Goal: Transaction & Acquisition: Purchase product/service

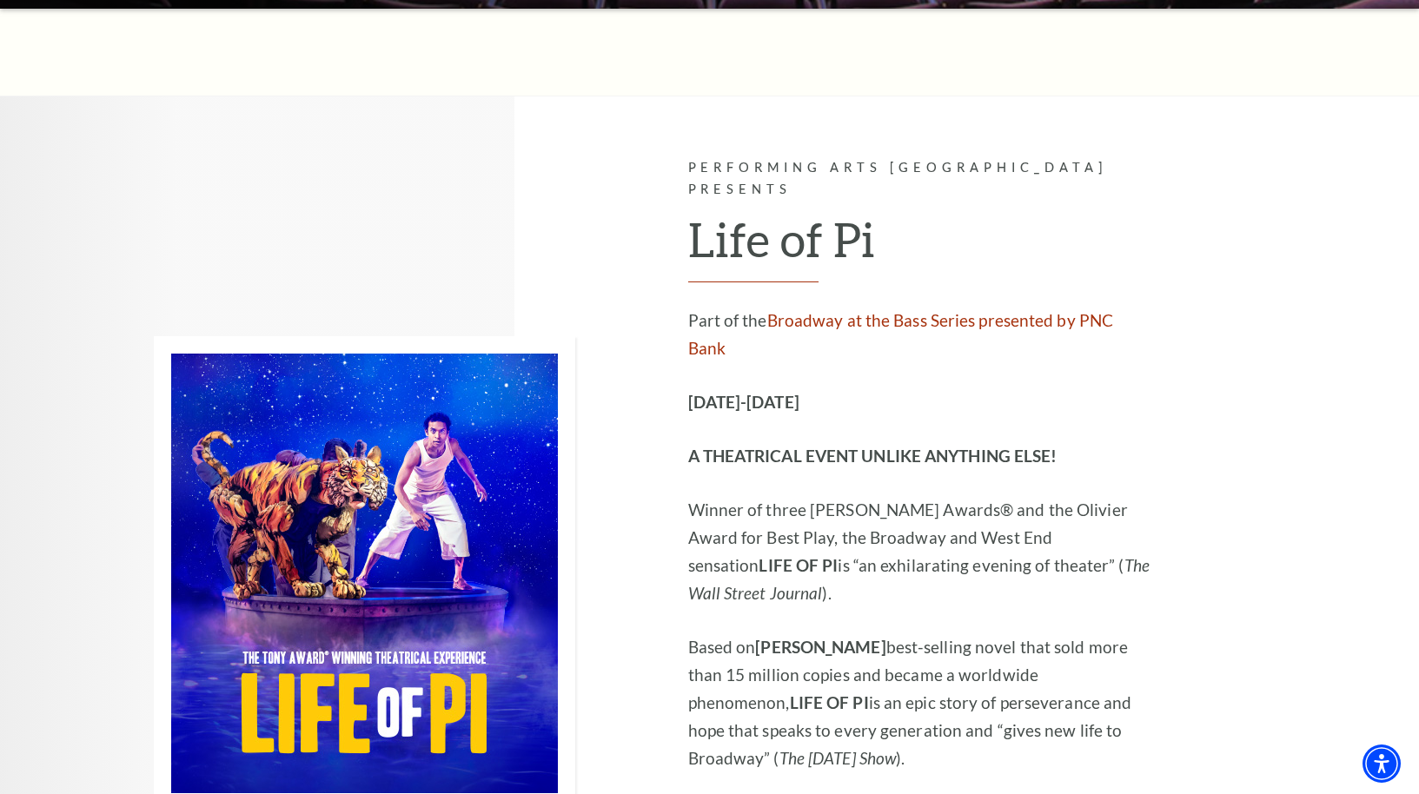
scroll to position [932, 0]
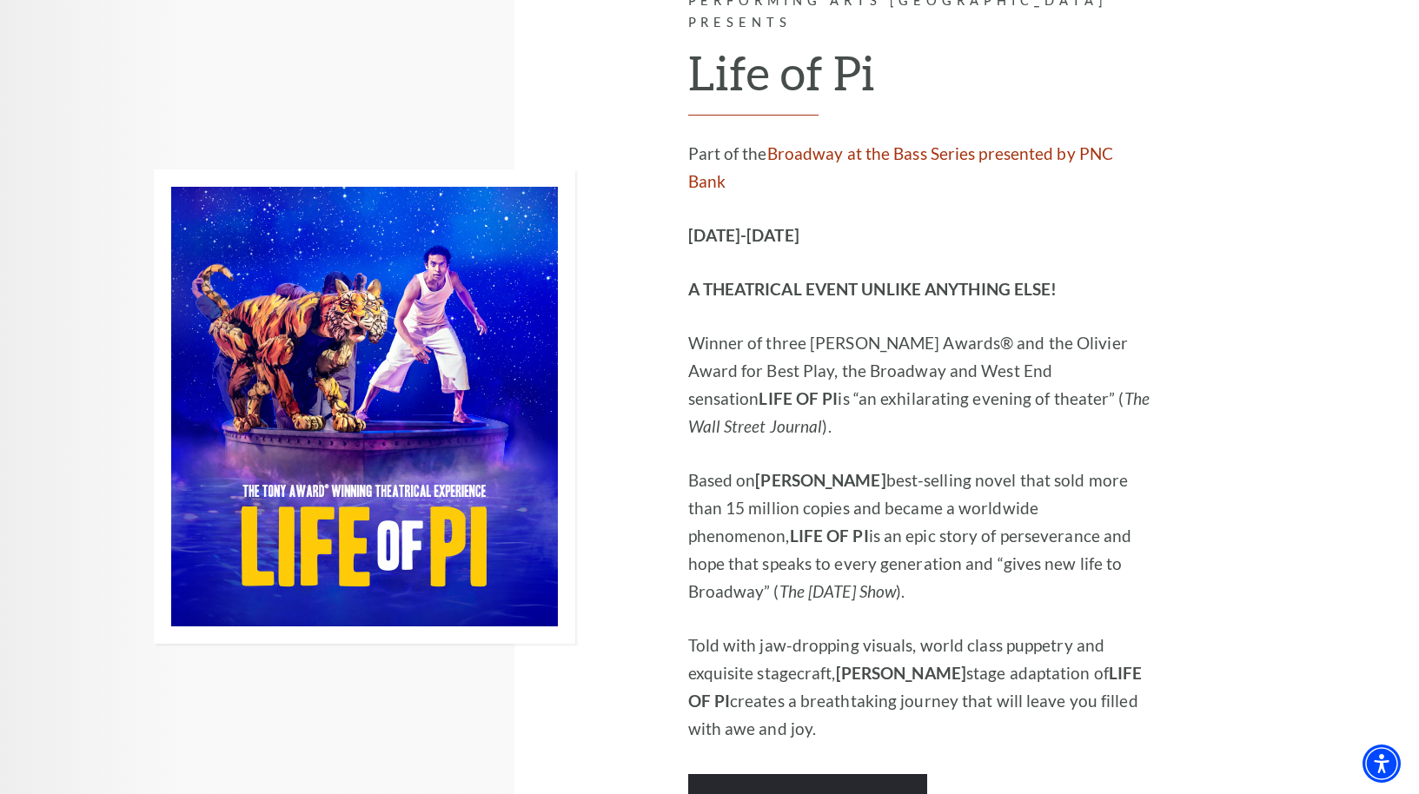
click at [377, 421] on img at bounding box center [364, 406] width 421 height 474
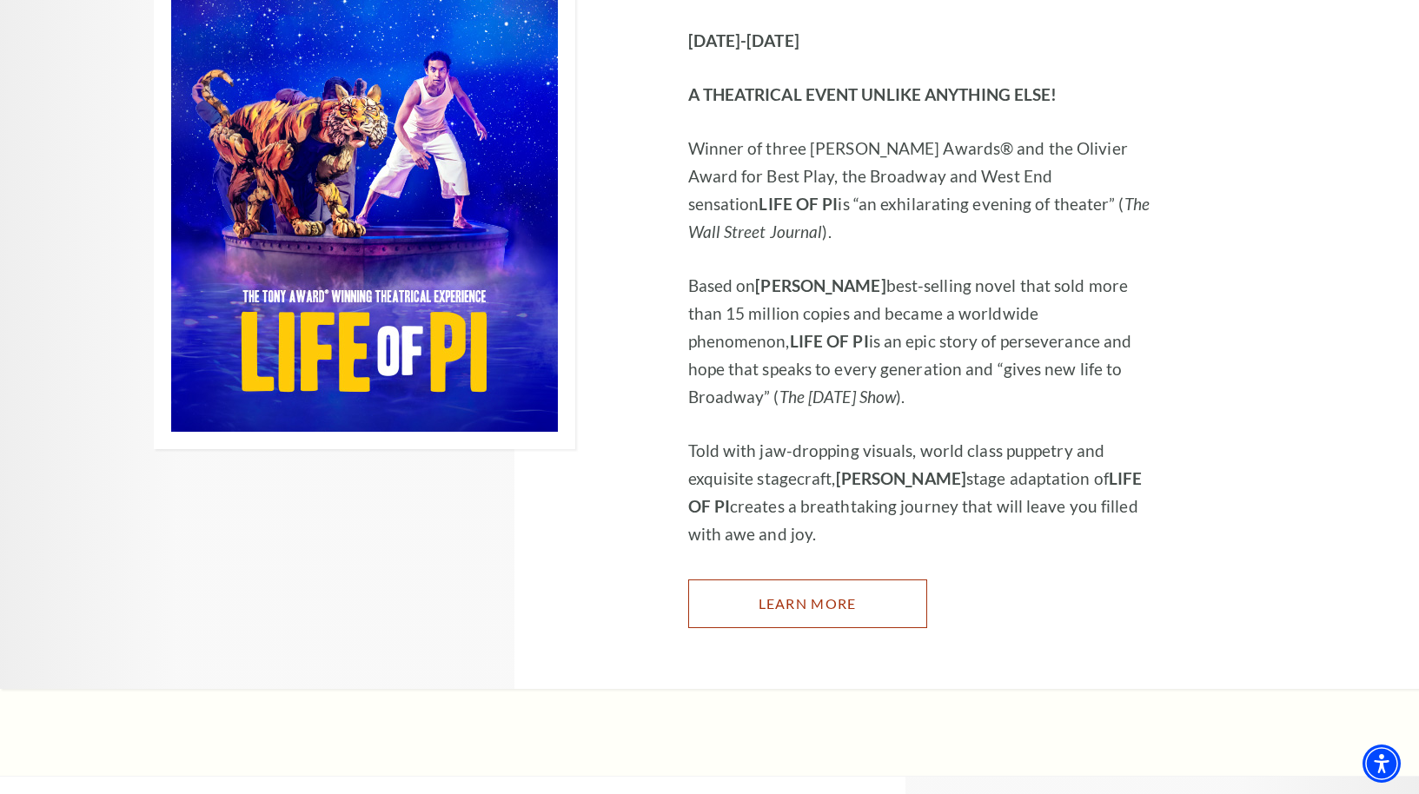
click at [820, 580] on link "Learn More" at bounding box center [807, 604] width 239 height 49
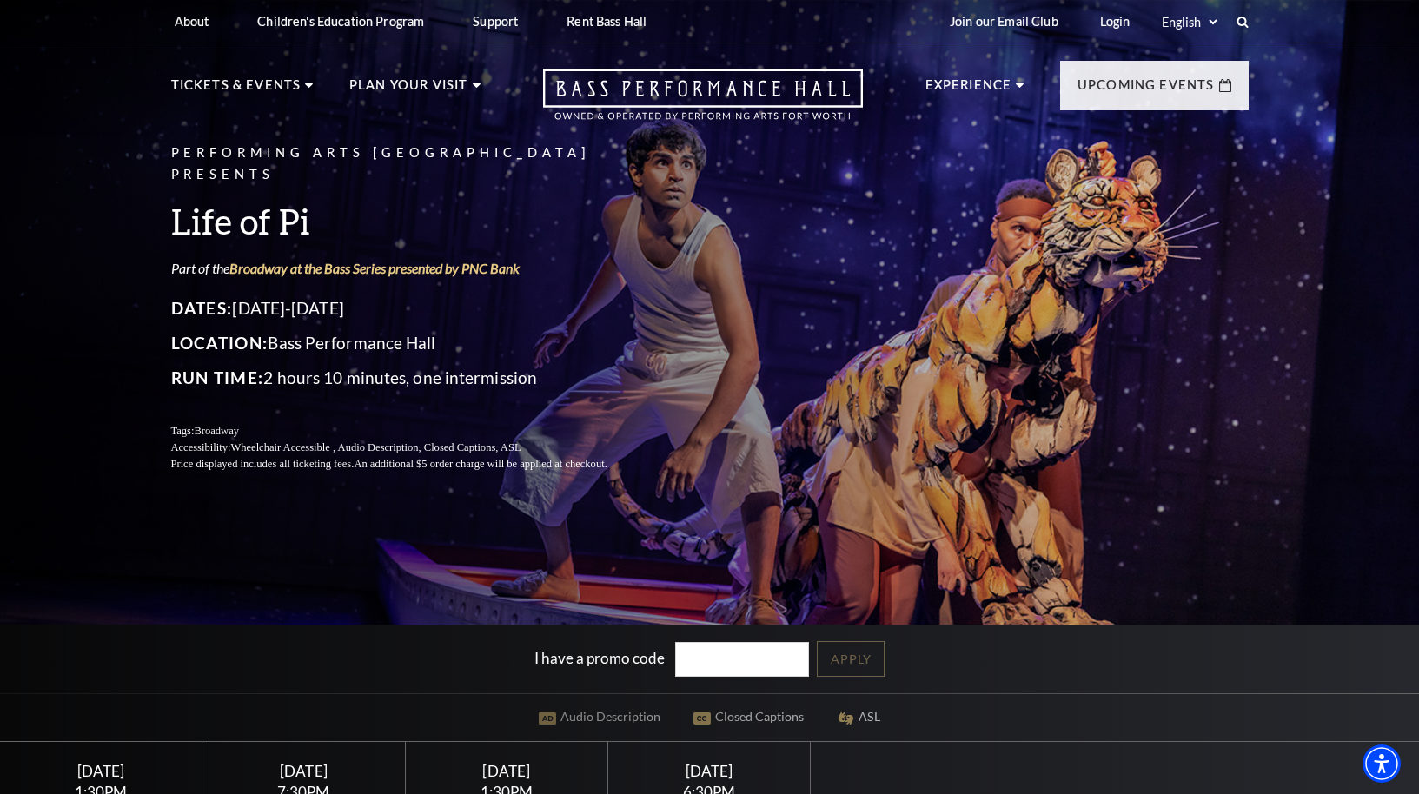
scroll to position [278, 0]
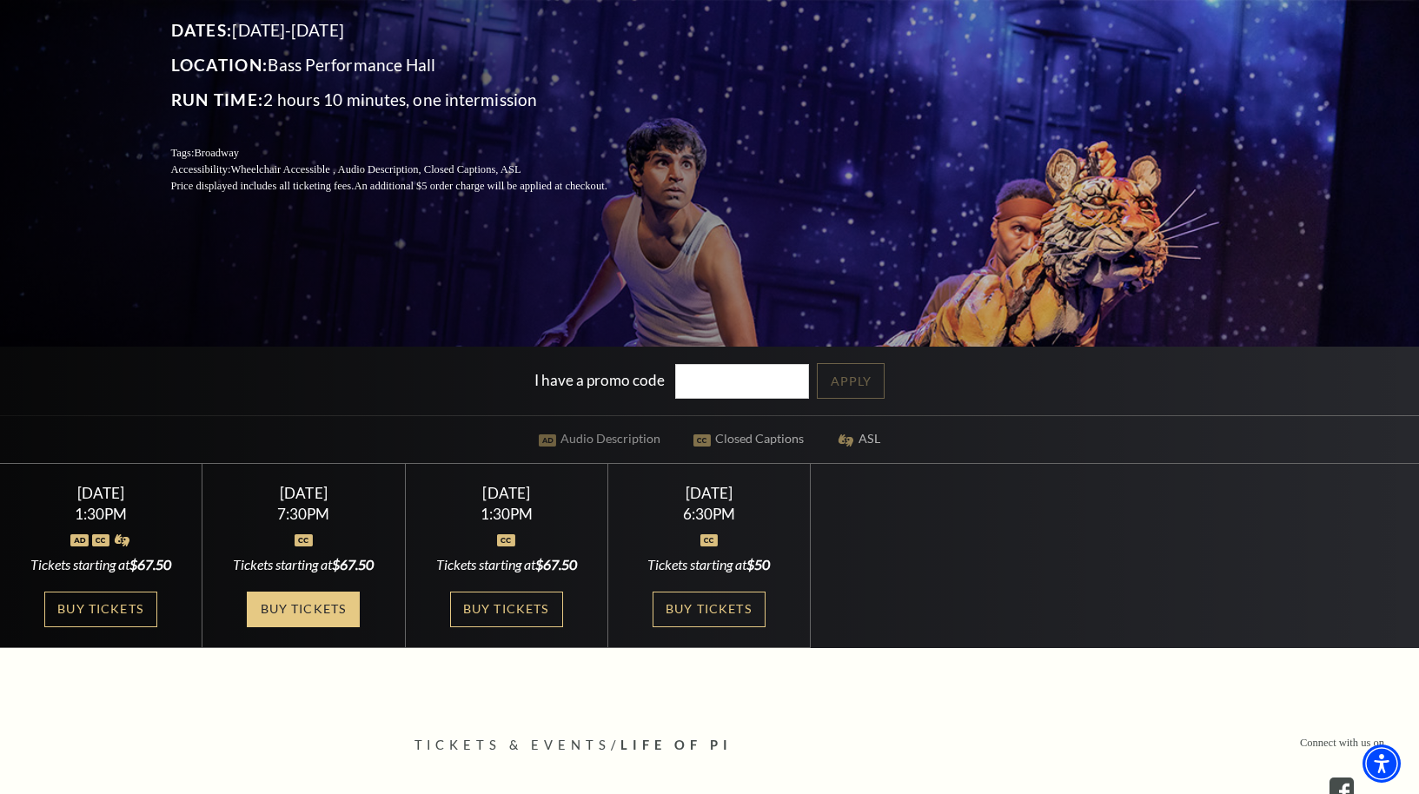
click at [318, 612] on link "Buy Tickets" at bounding box center [303, 610] width 113 height 36
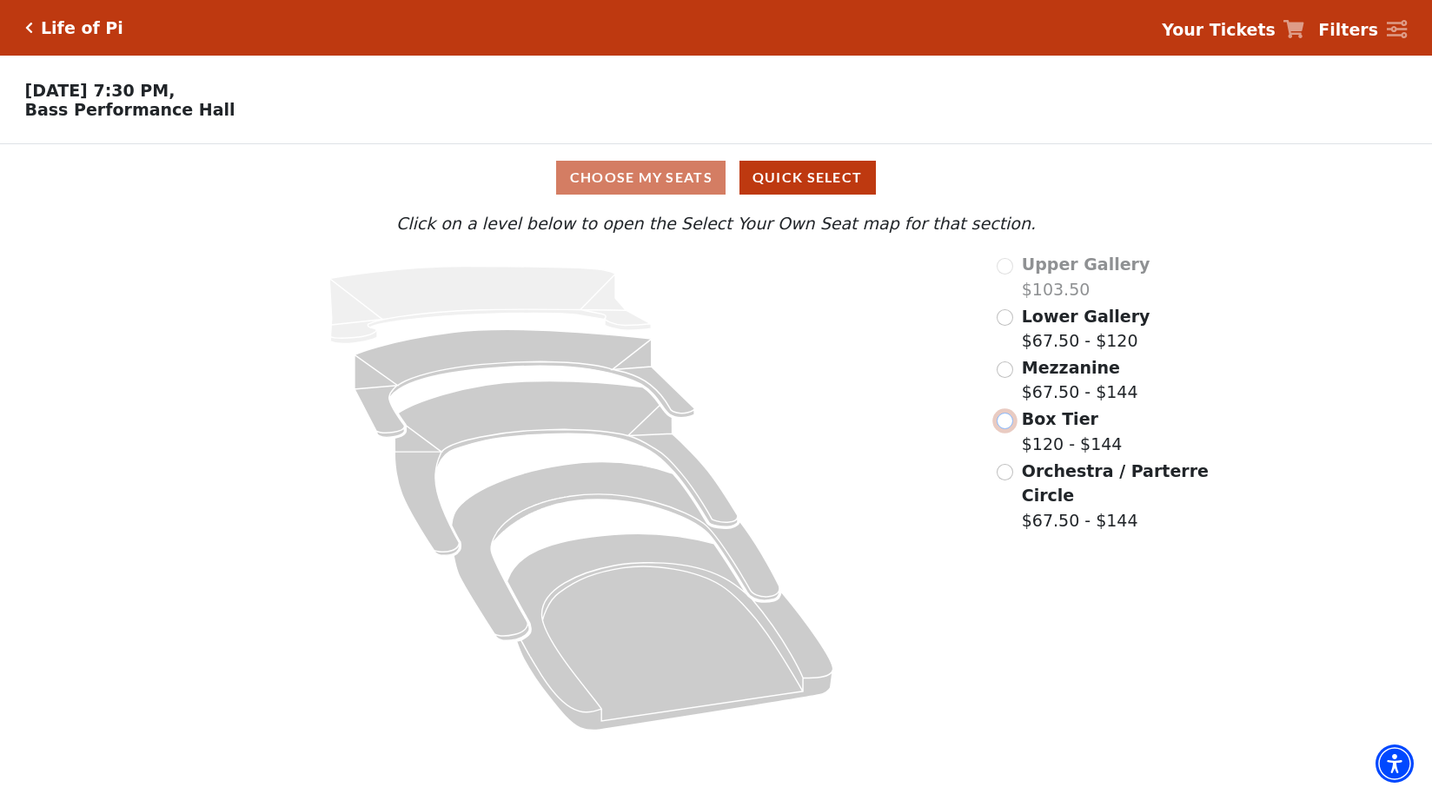
click at [1007, 426] on input "Box Tier$120 - $144\a" at bounding box center [1005, 421] width 17 height 17
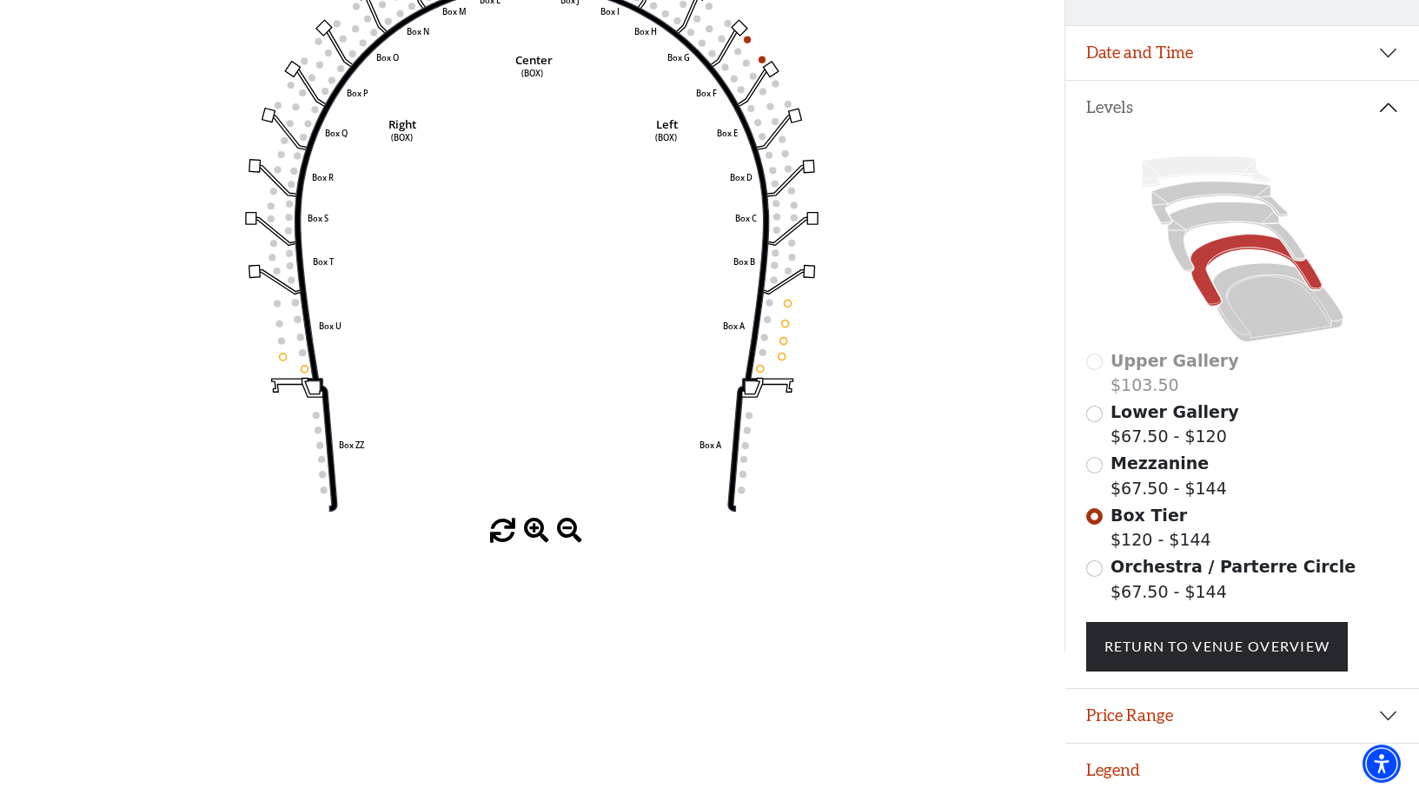
scroll to position [296, 0]
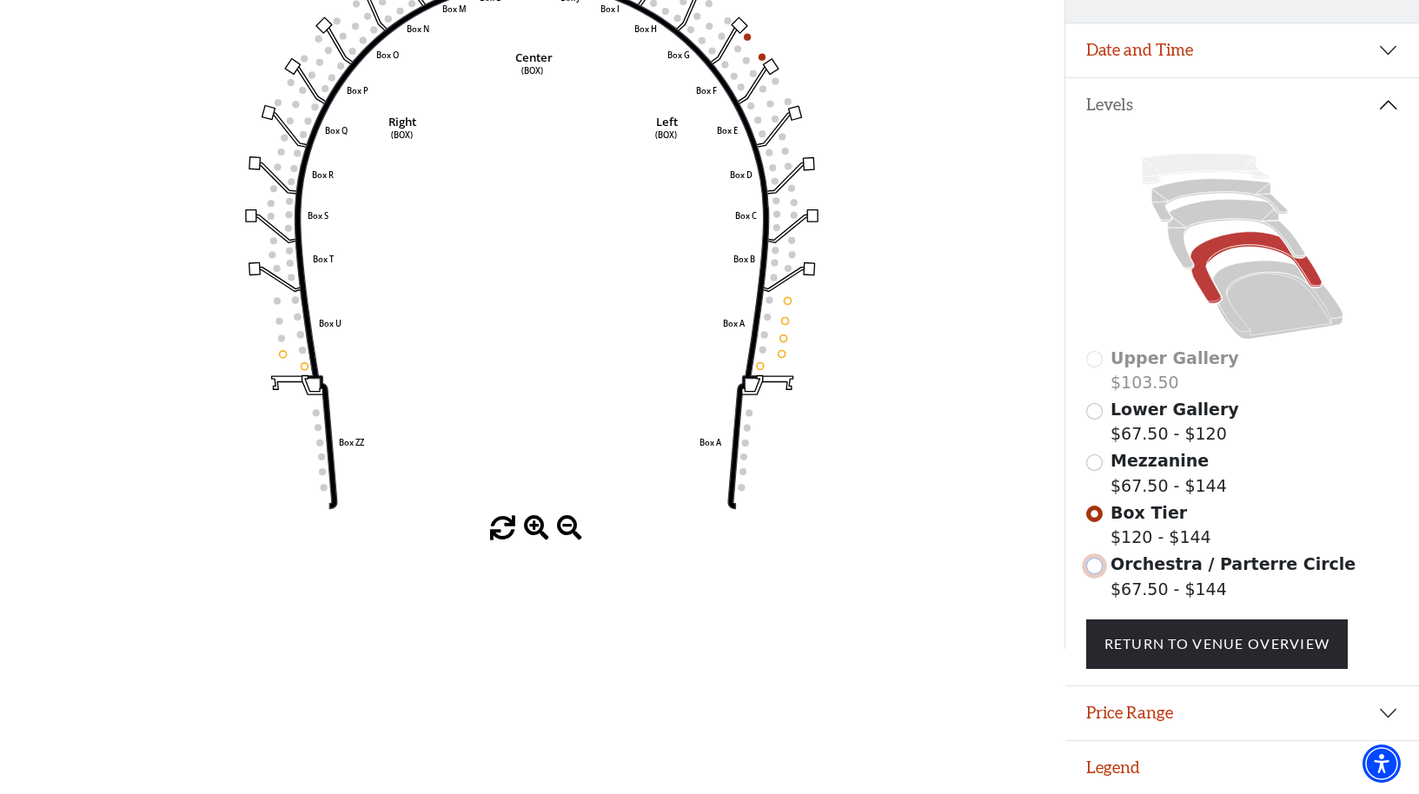
click at [1098, 567] on input "Orchestra / Parterre Circle$67.50 - $144\a" at bounding box center [1094, 566] width 17 height 17
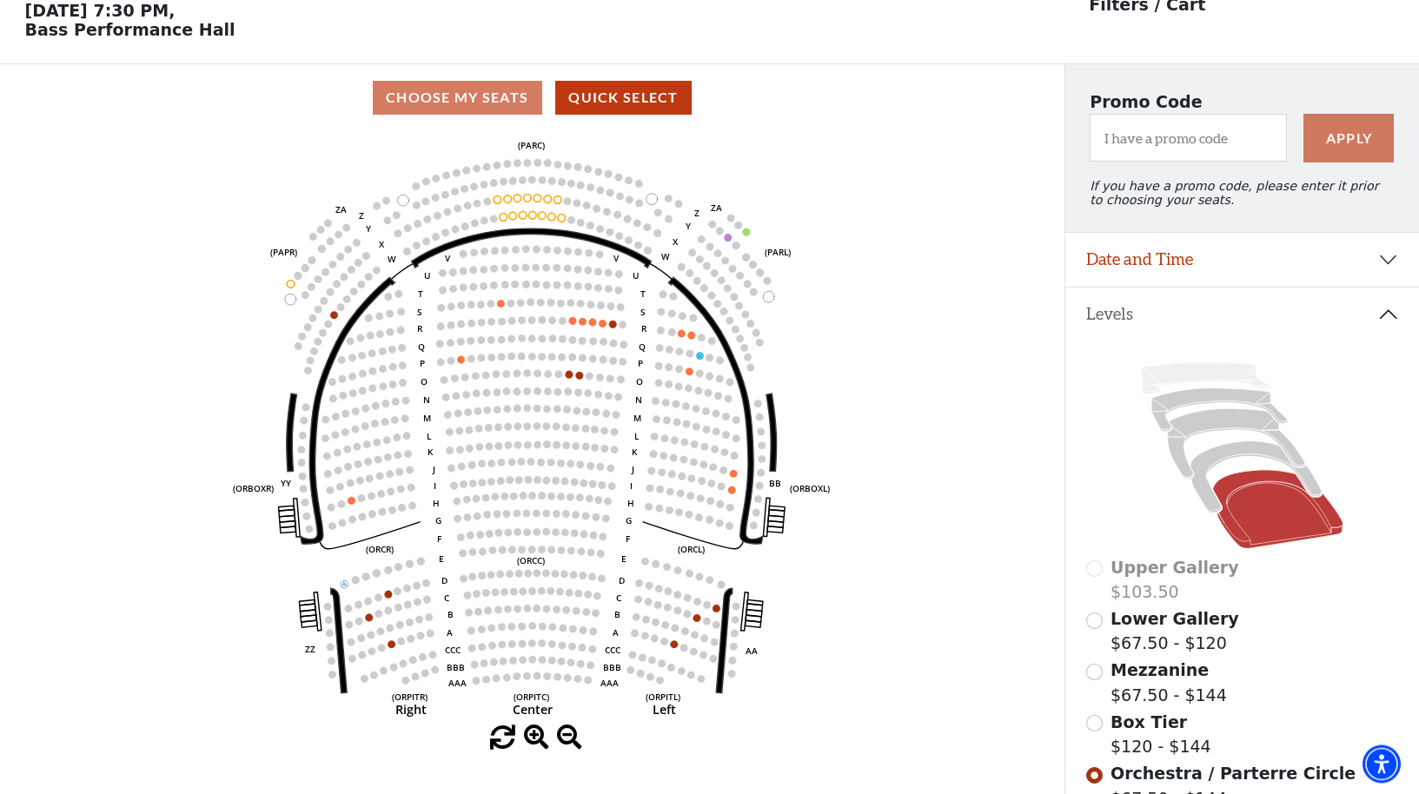
scroll to position [81, 0]
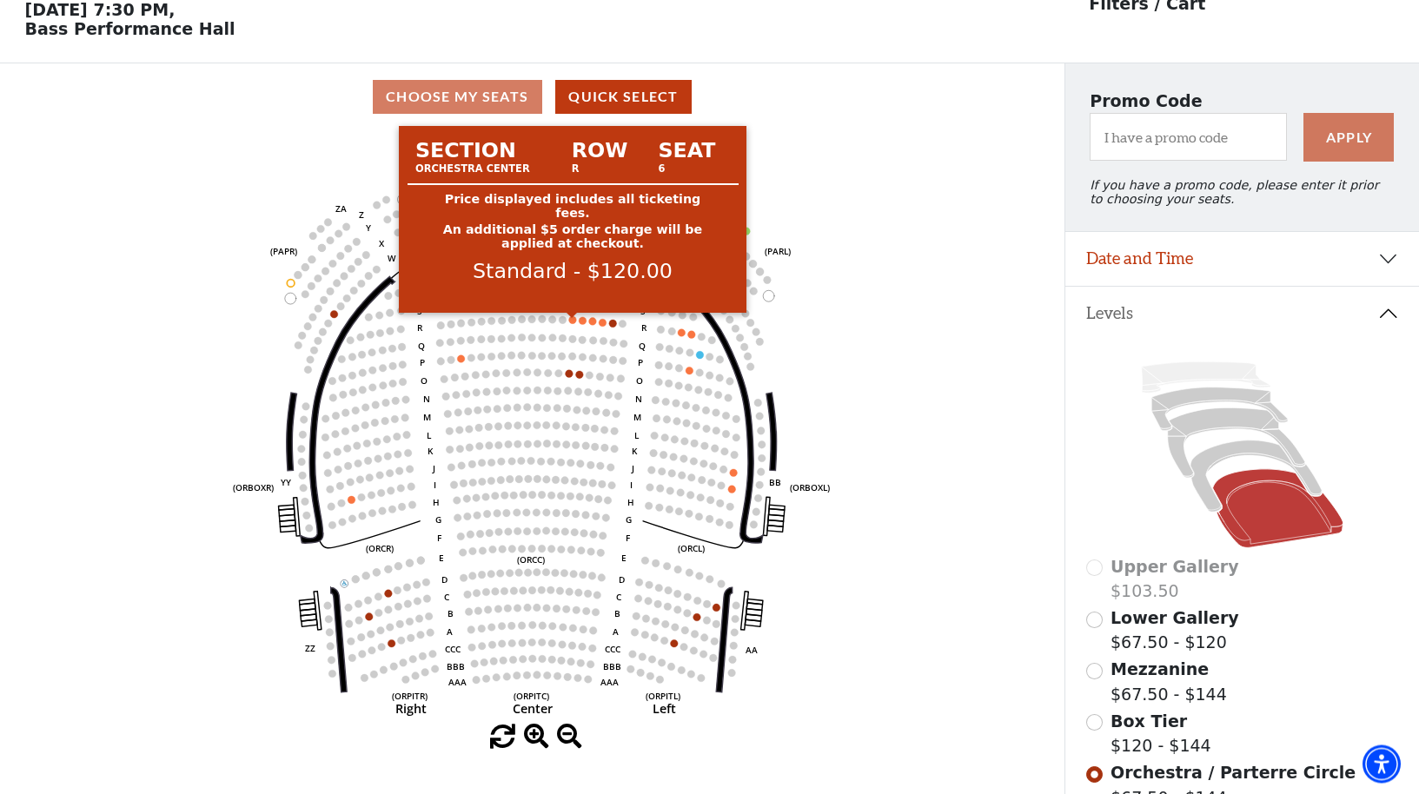
click at [575, 324] on circle at bounding box center [573, 320] width 8 height 8
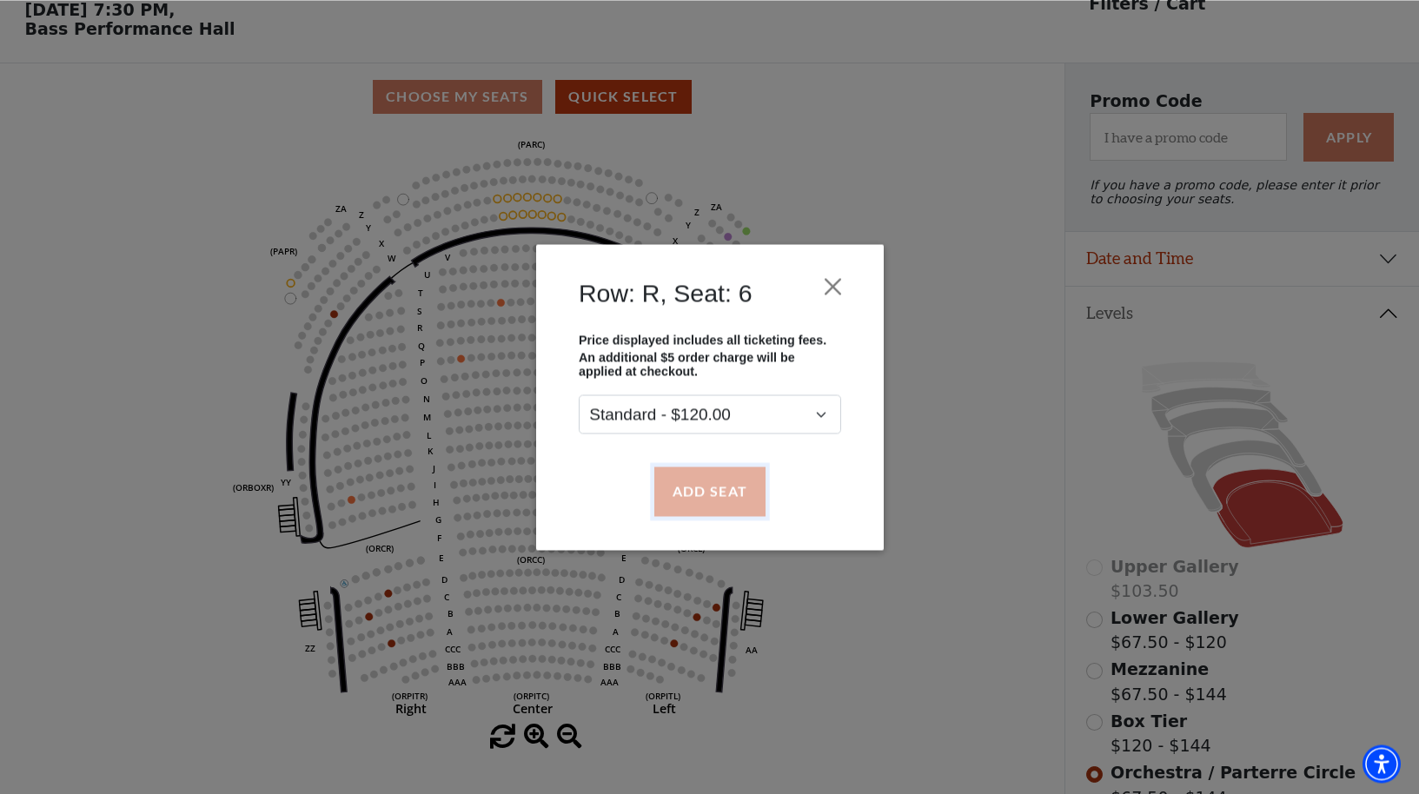
click at [720, 497] on button "Add Seat" at bounding box center [708, 491] width 111 height 49
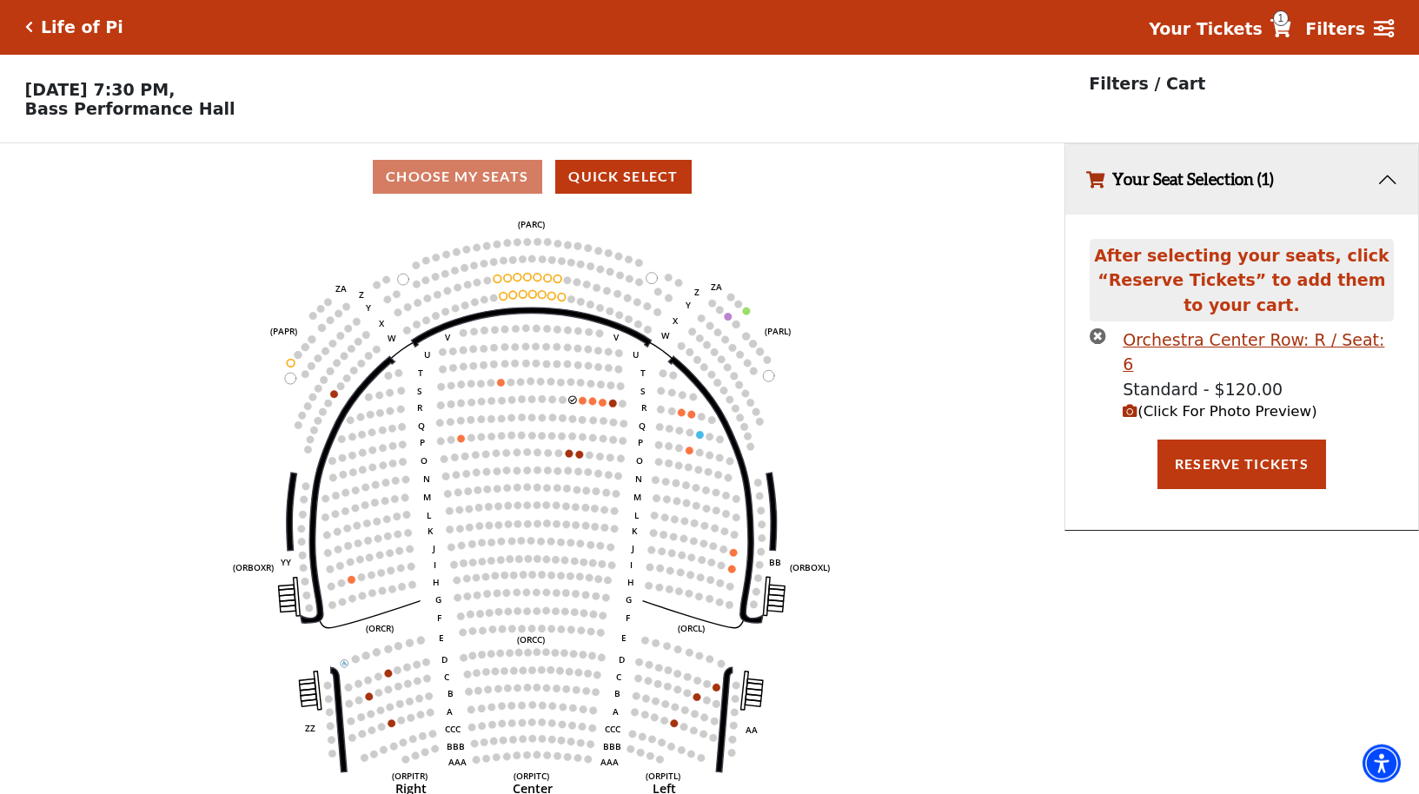
scroll to position [0, 0]
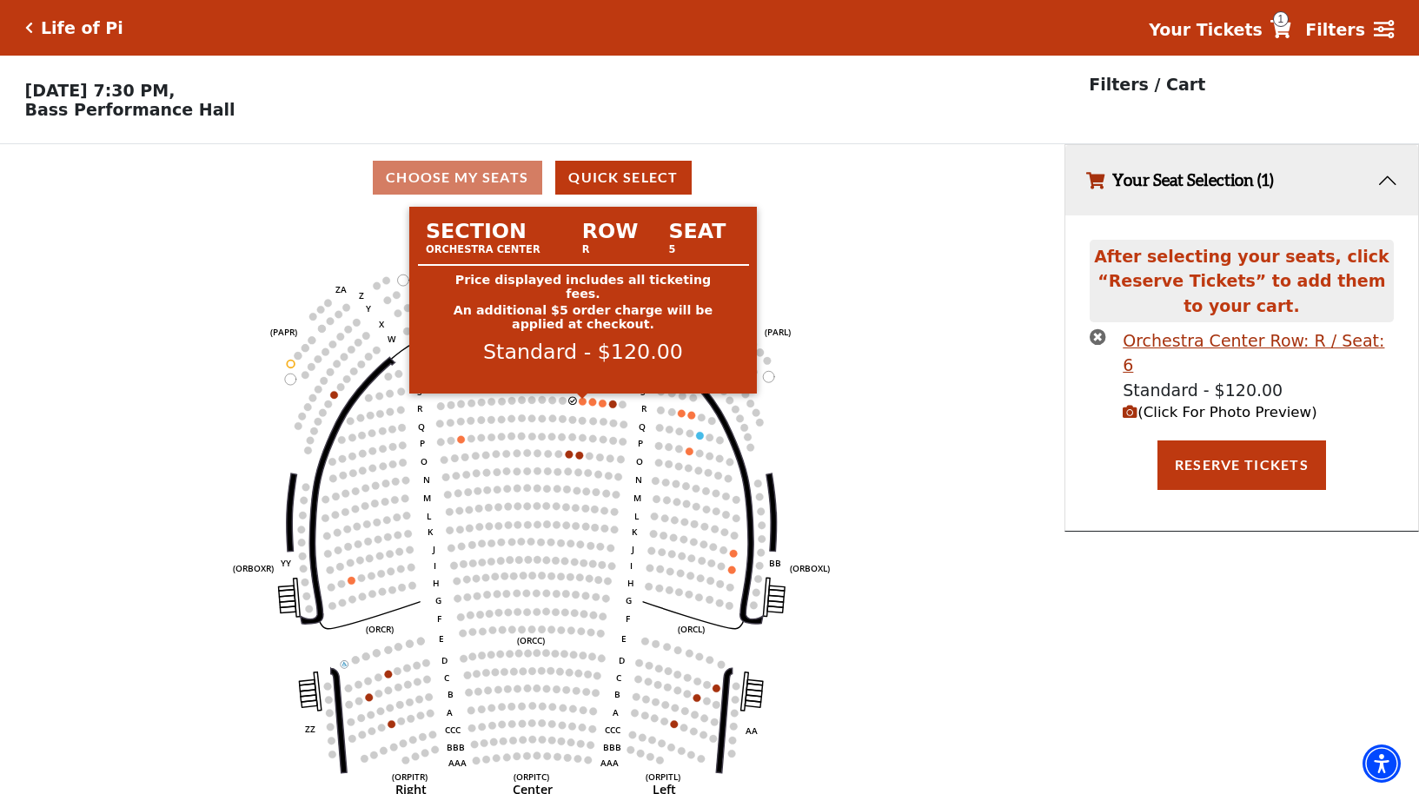
click at [584, 406] on circle at bounding box center [583, 402] width 8 height 8
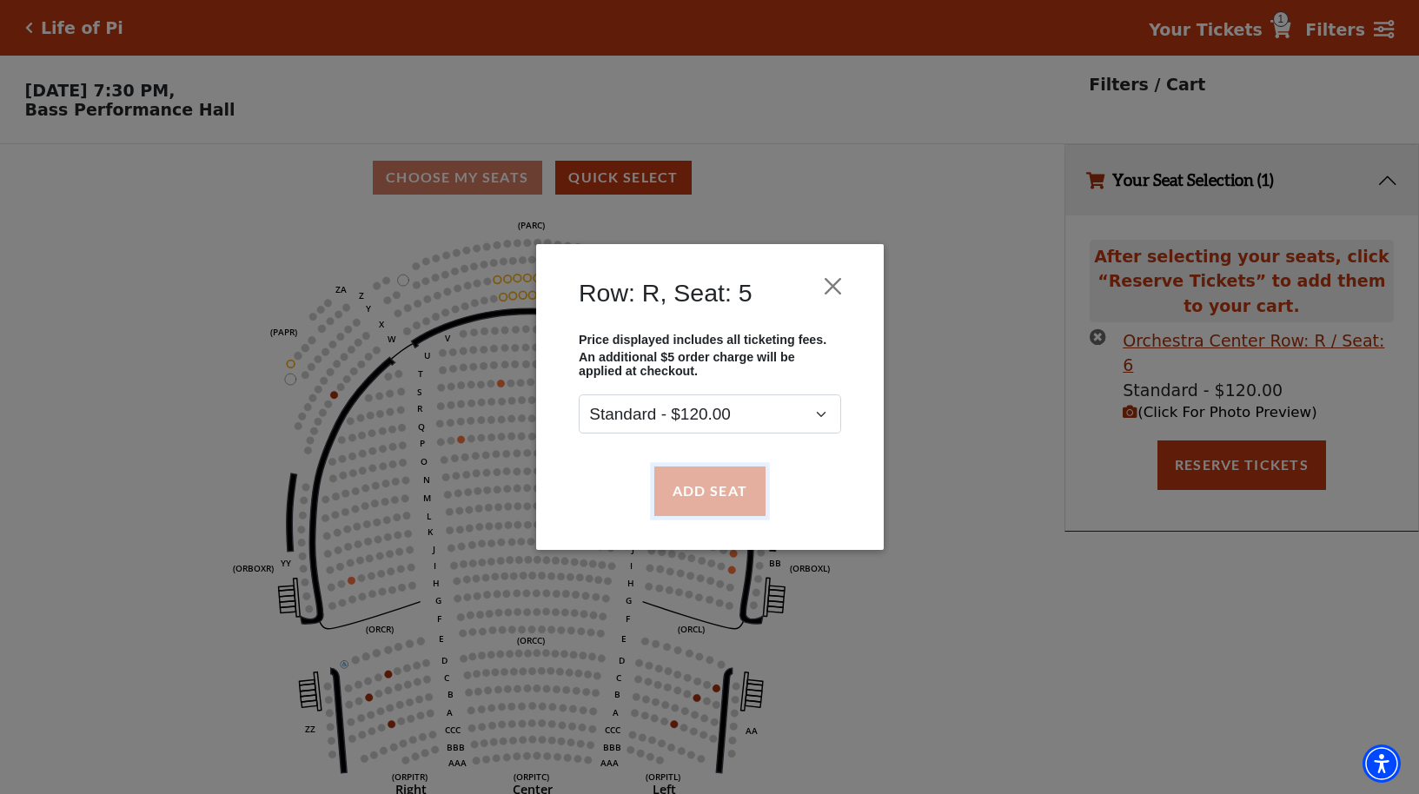
click at [689, 509] on button "Add Seat" at bounding box center [708, 491] width 111 height 49
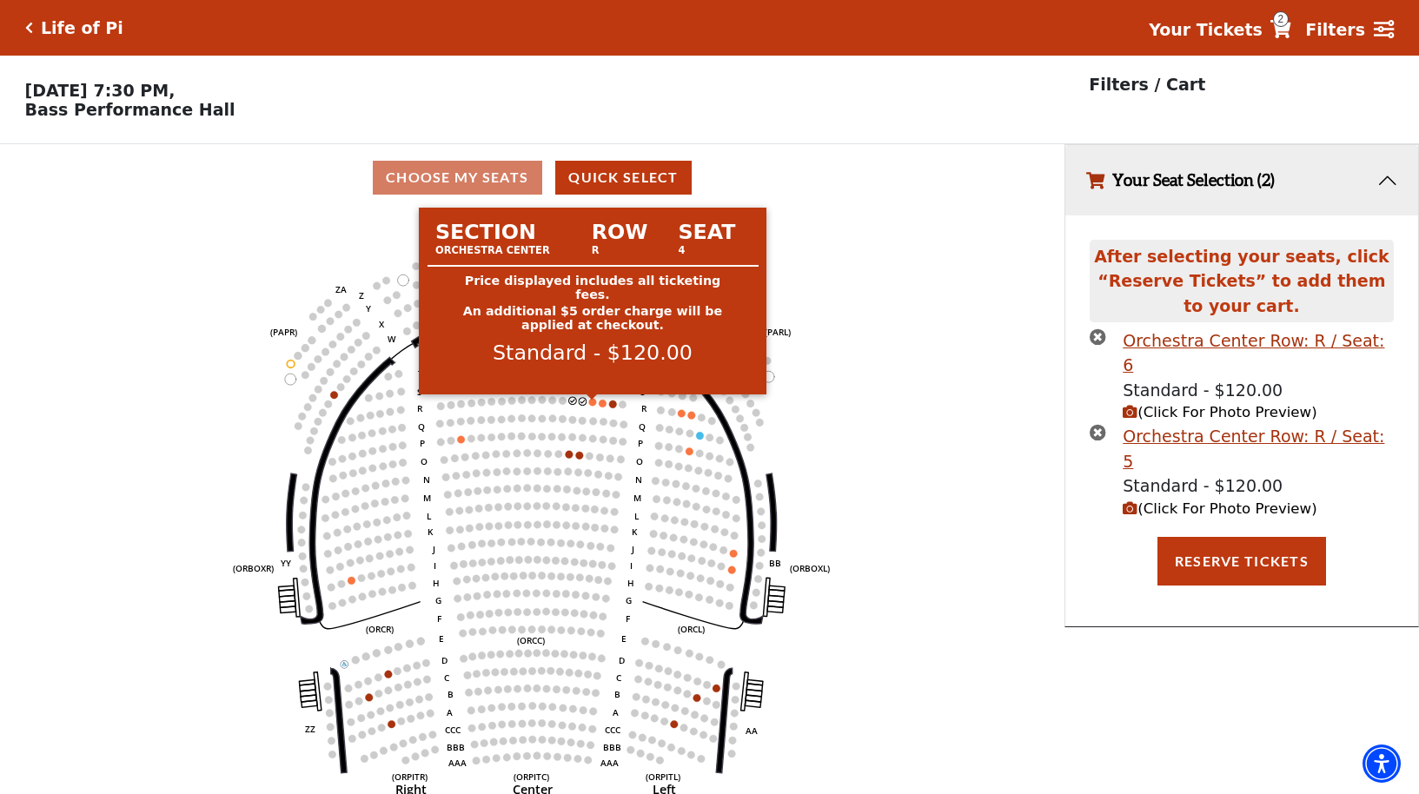
click at [594, 406] on circle at bounding box center [593, 402] width 8 height 8
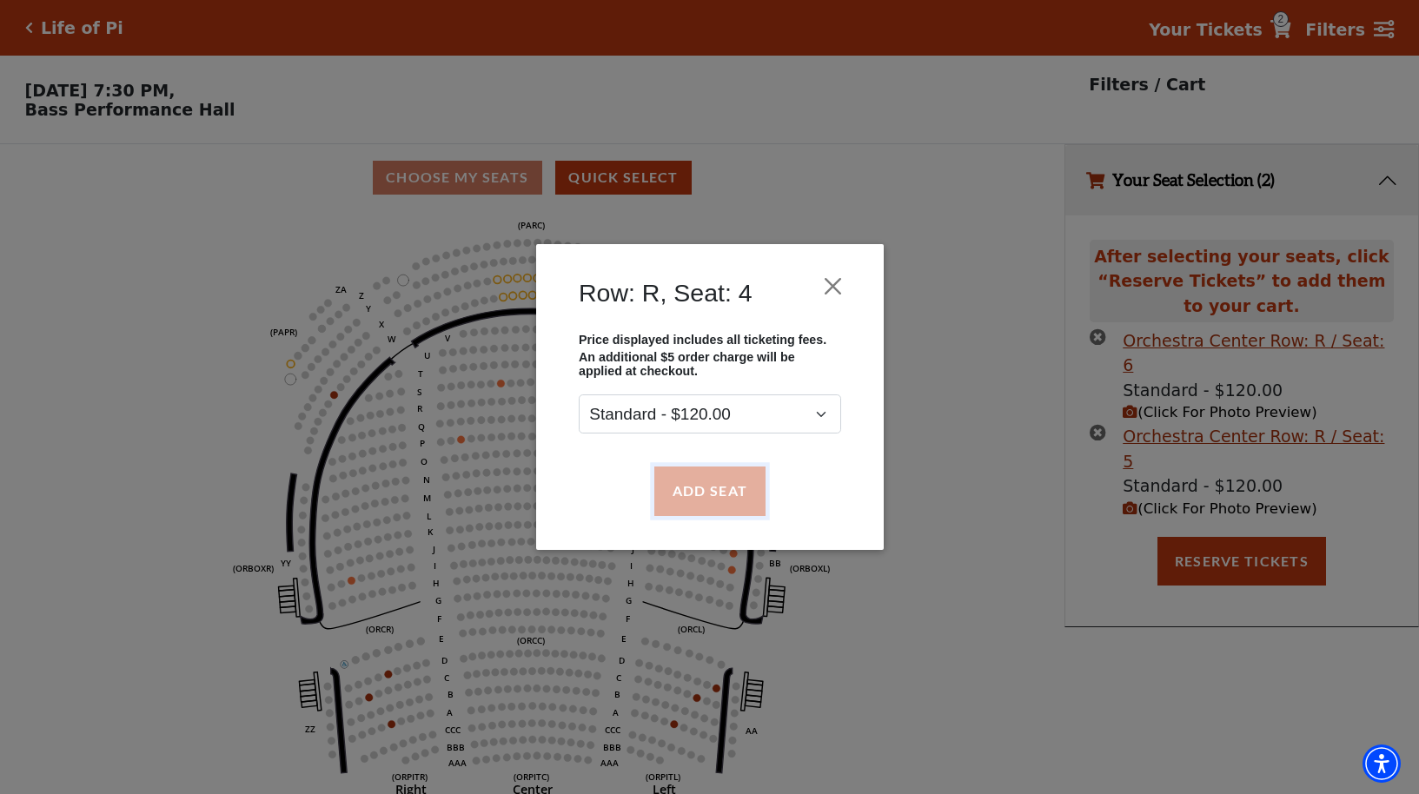
click at [714, 501] on button "Add Seat" at bounding box center [708, 491] width 111 height 49
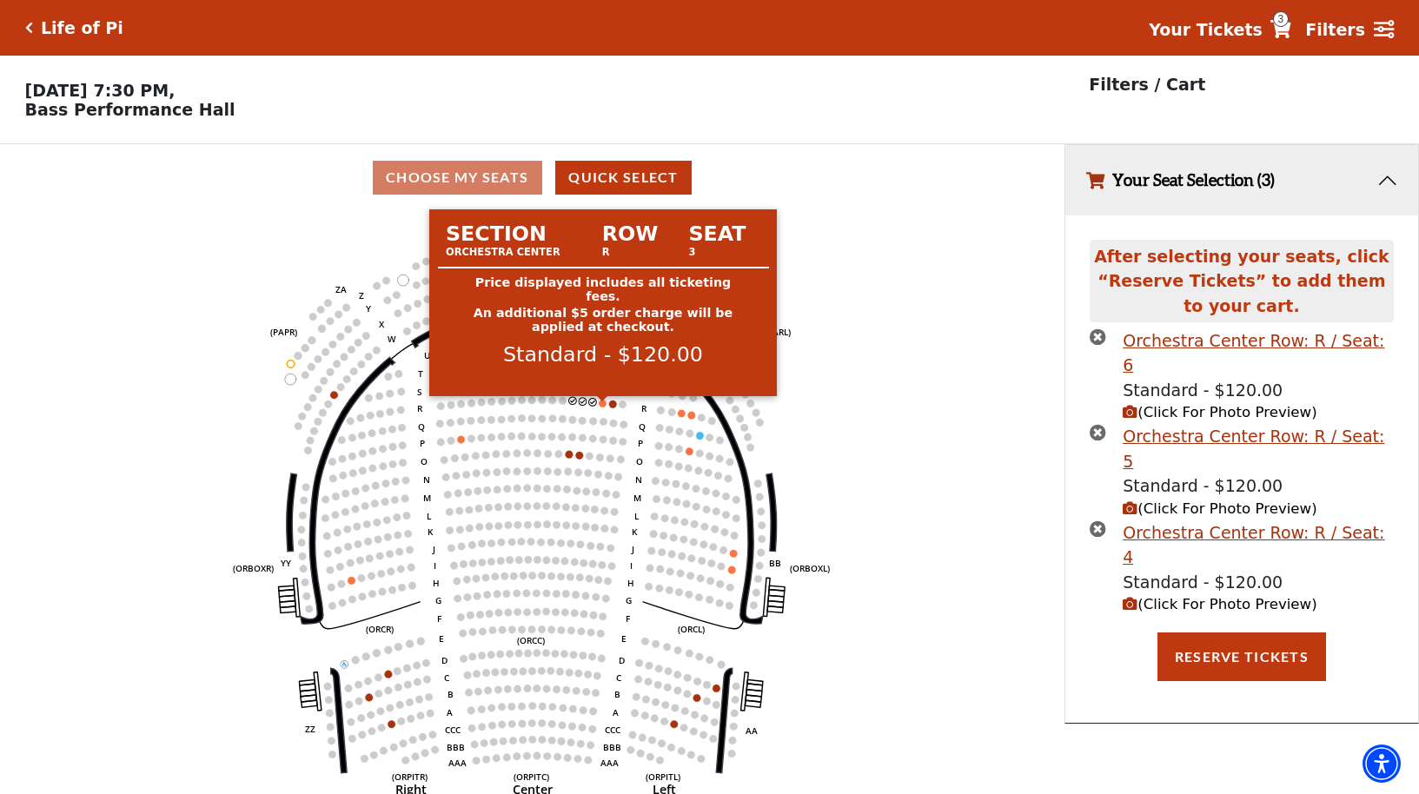
click at [600, 408] on circle at bounding box center [603, 404] width 8 height 8
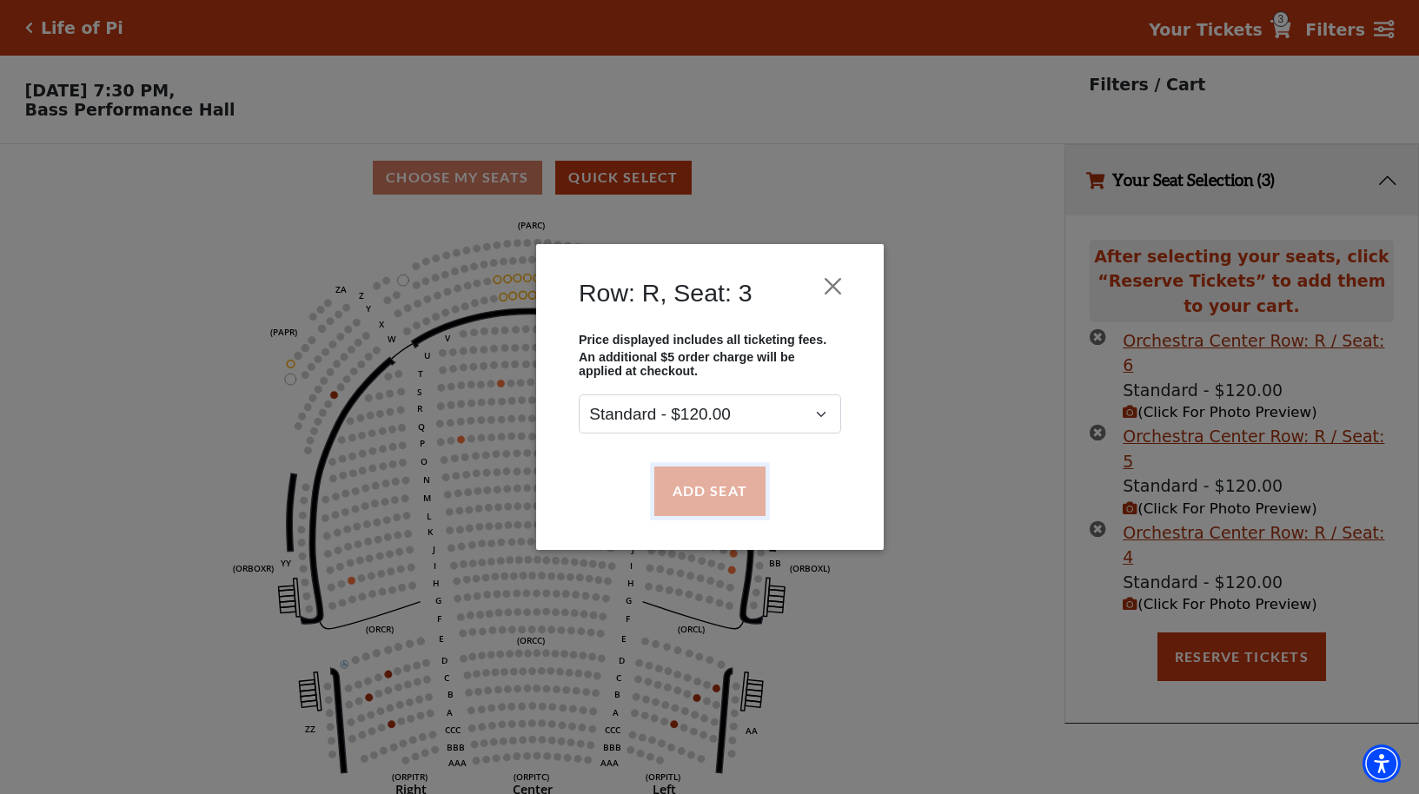
click at [694, 488] on button "Add Seat" at bounding box center [708, 491] width 111 height 49
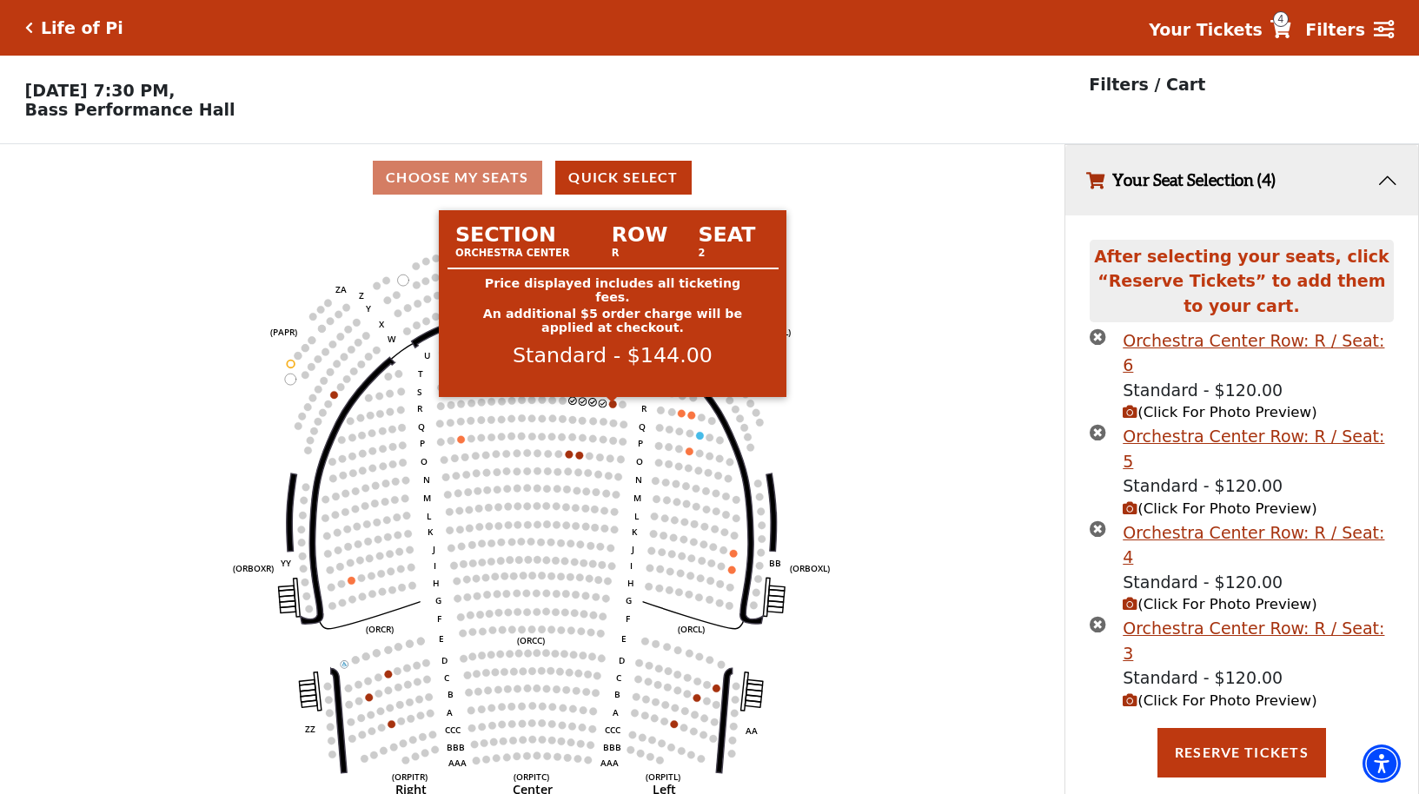
click at [613, 408] on circle at bounding box center [613, 405] width 8 height 8
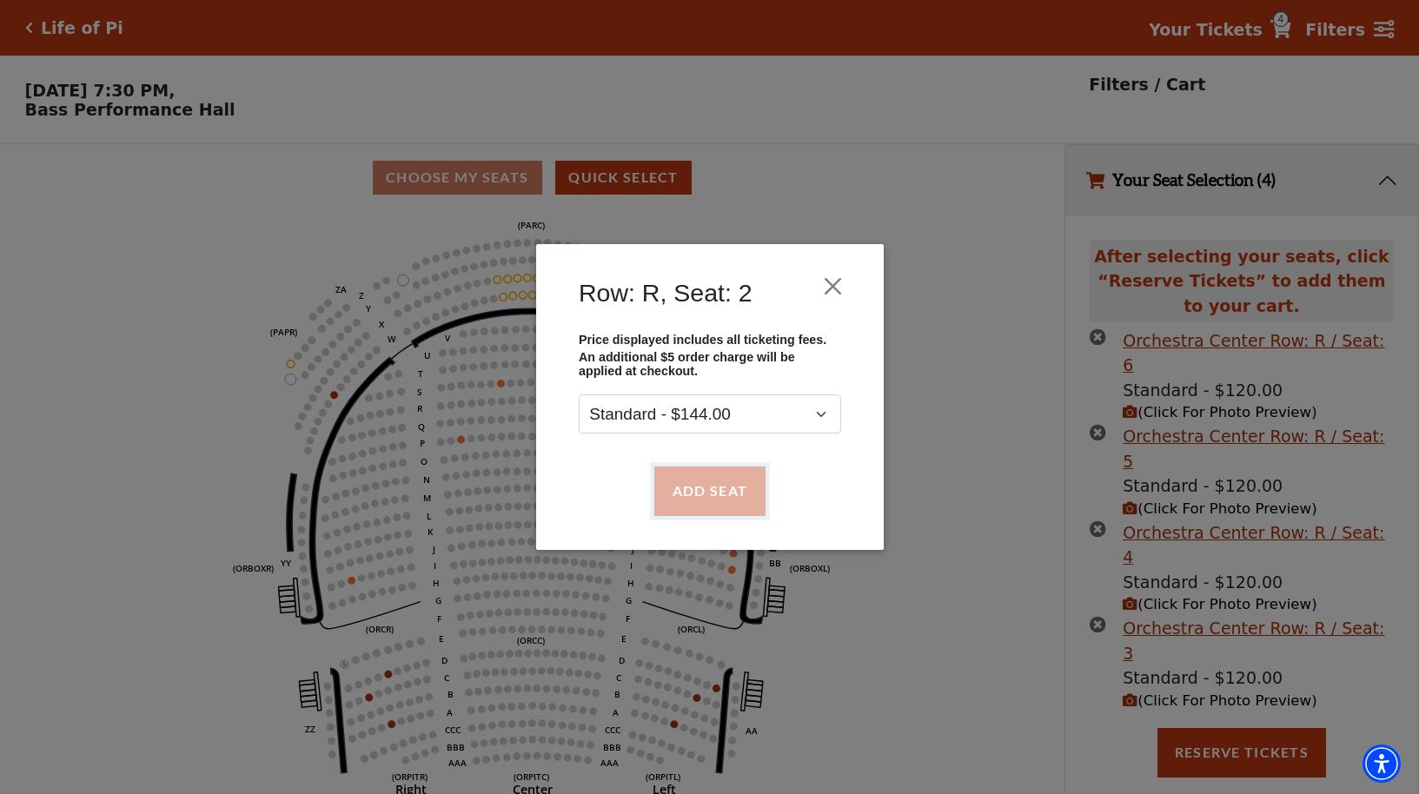
click at [715, 494] on button "Add Seat" at bounding box center [708, 491] width 111 height 49
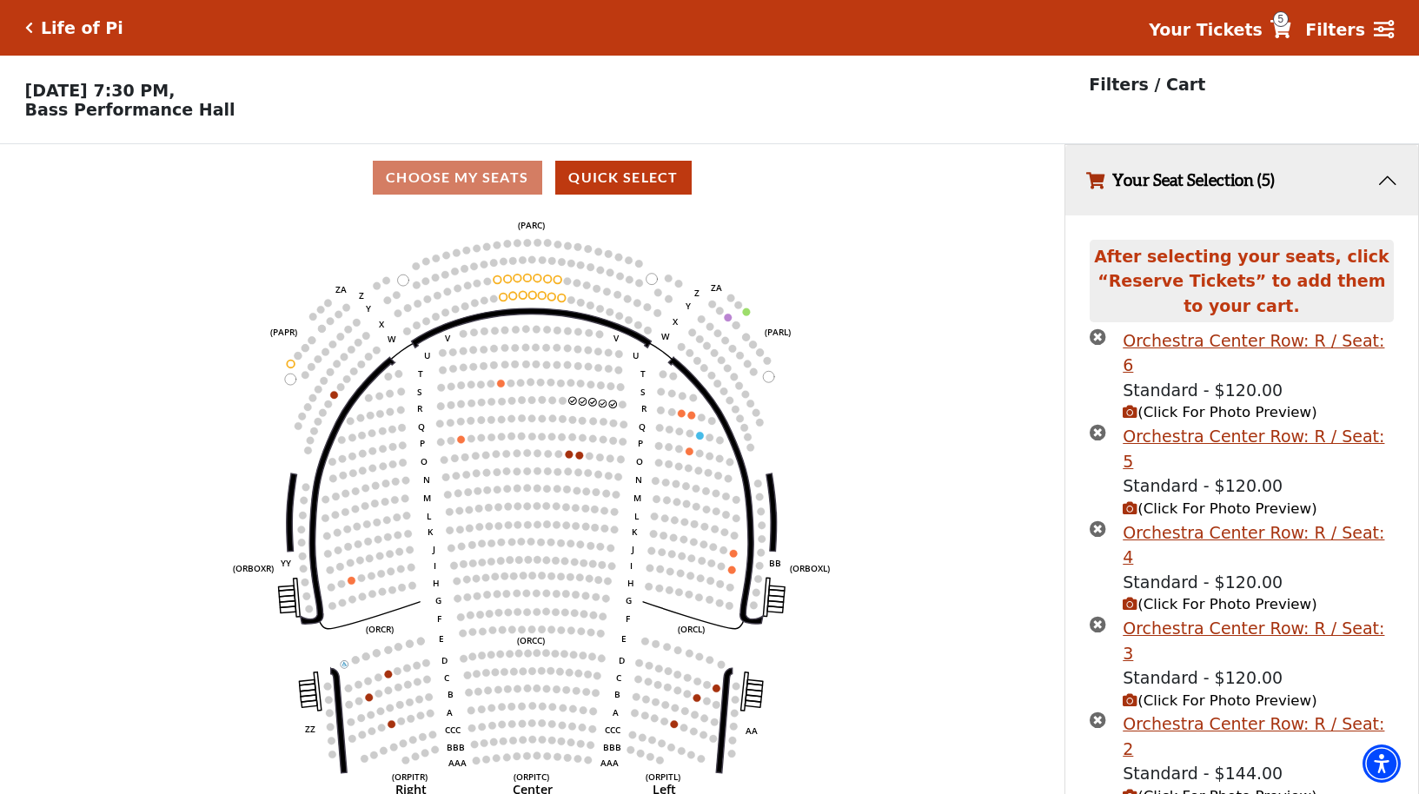
scroll to position [39, 0]
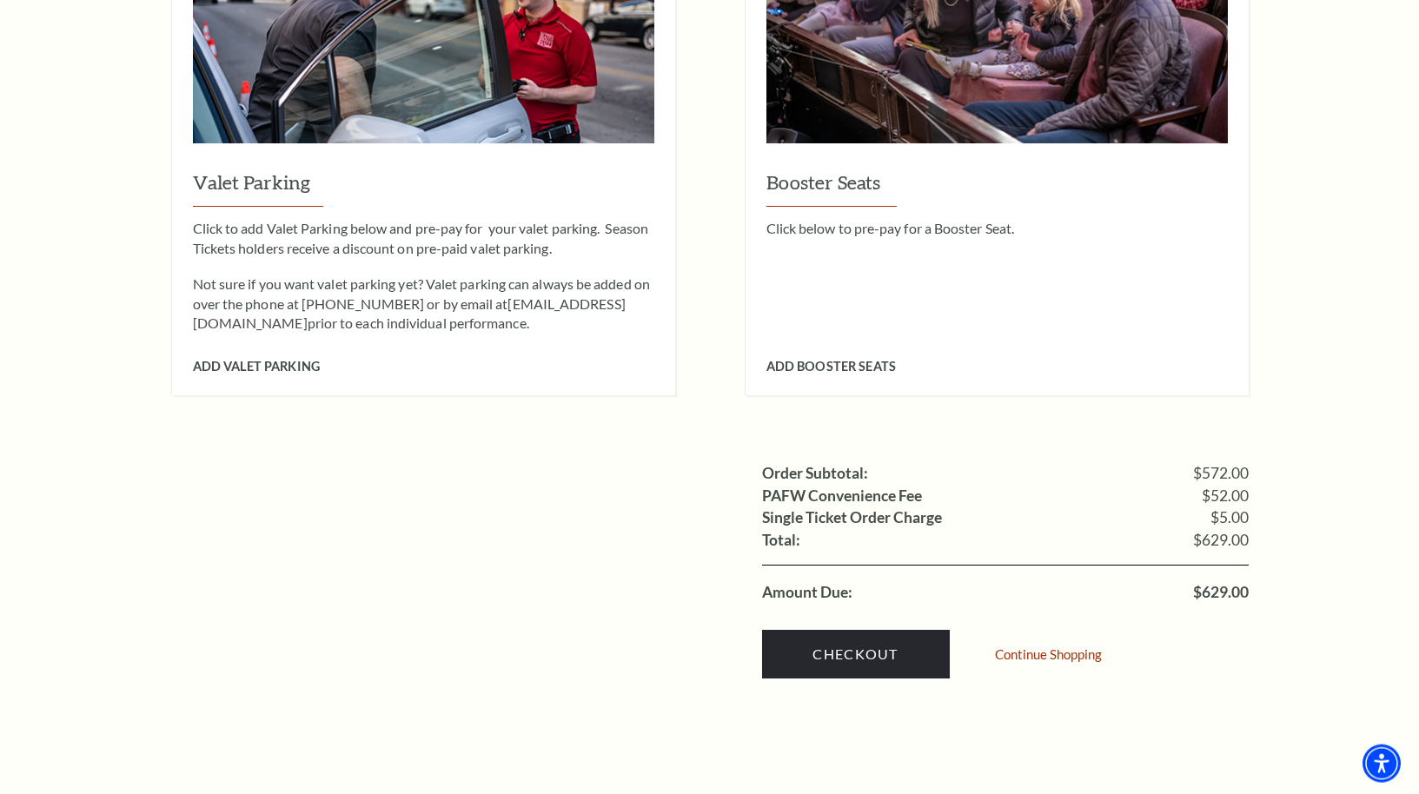
scroll to position [1599, 0]
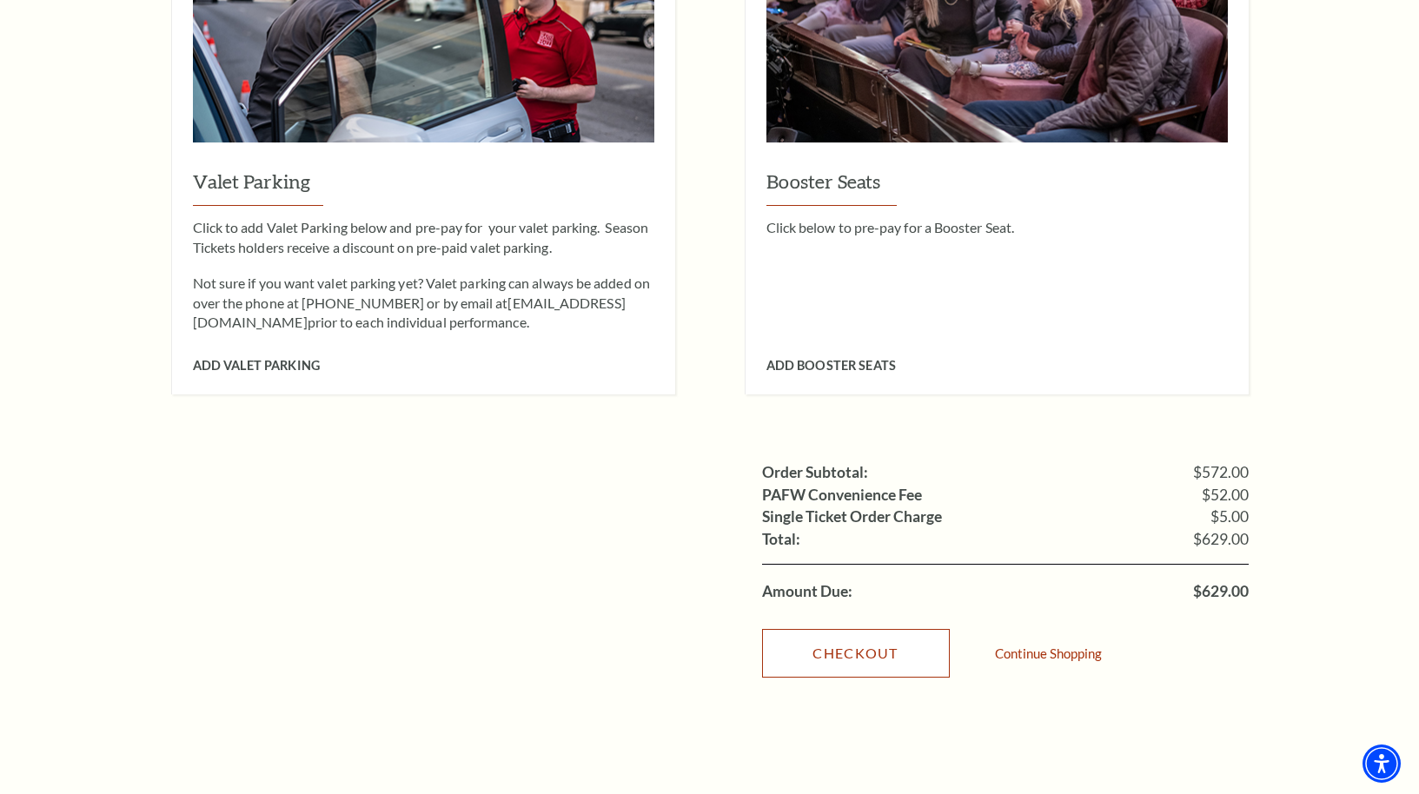
click at [886, 629] on link "Checkout" at bounding box center [856, 653] width 188 height 49
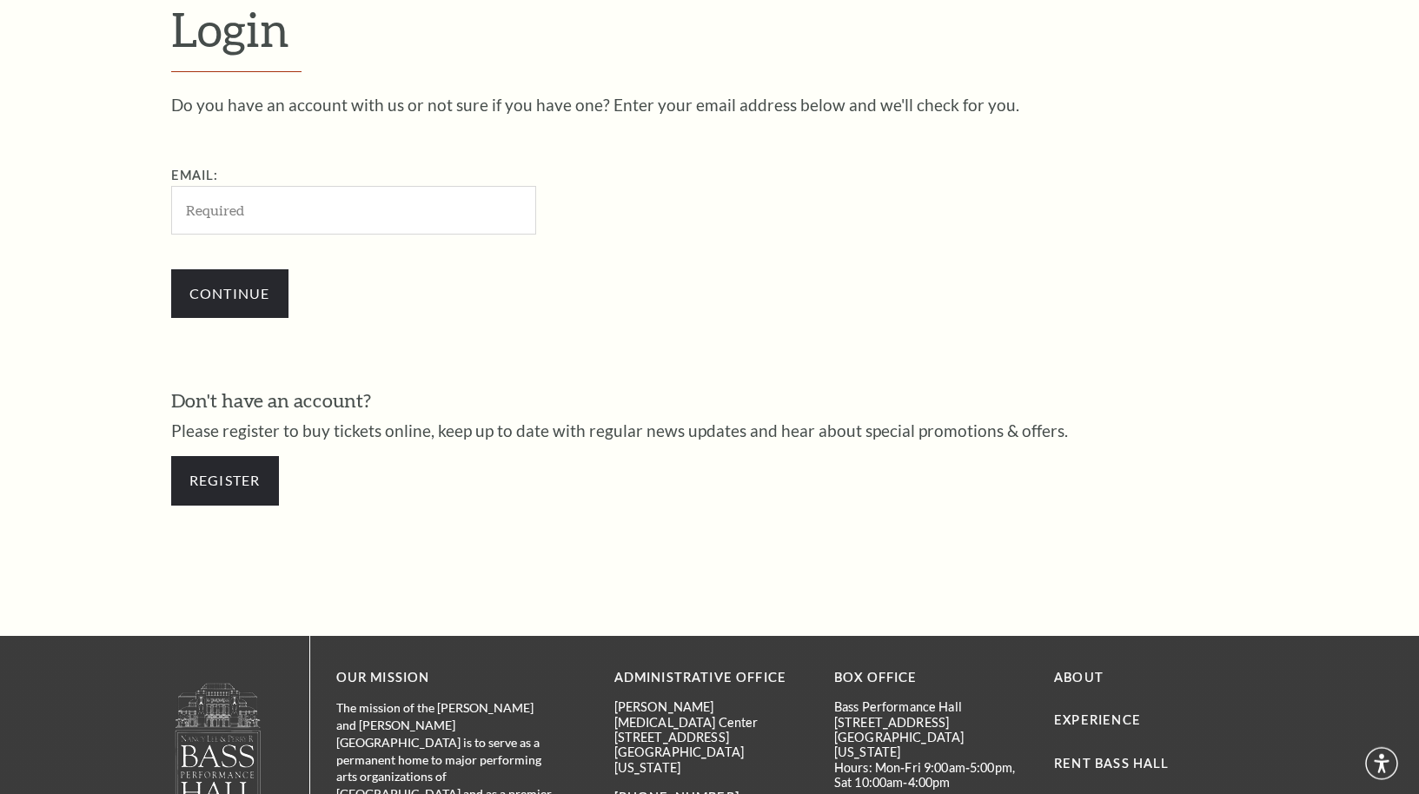
scroll to position [534, 0]
click at [242, 474] on link "Register" at bounding box center [225, 479] width 108 height 49
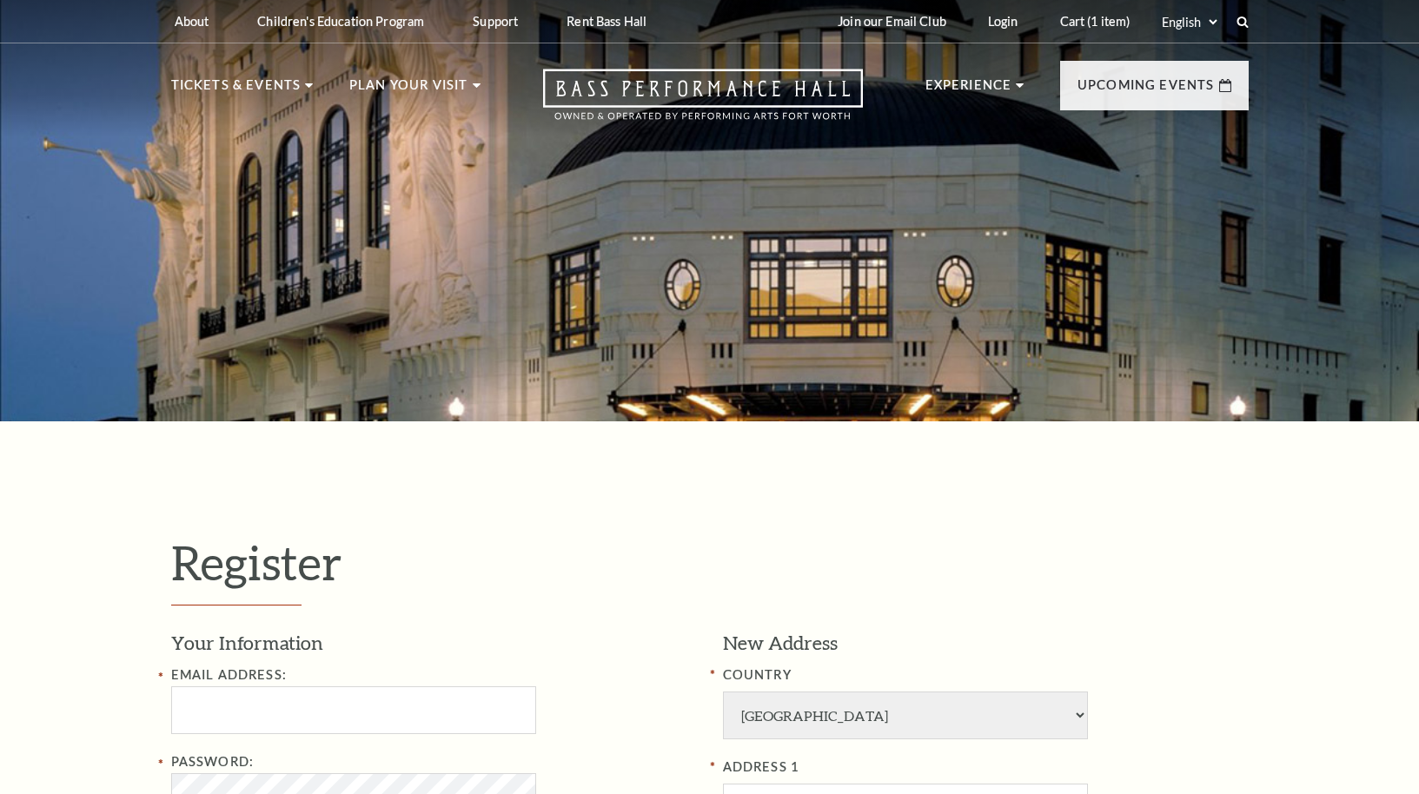
select select "1"
select select "[GEOGRAPHIC_DATA]"
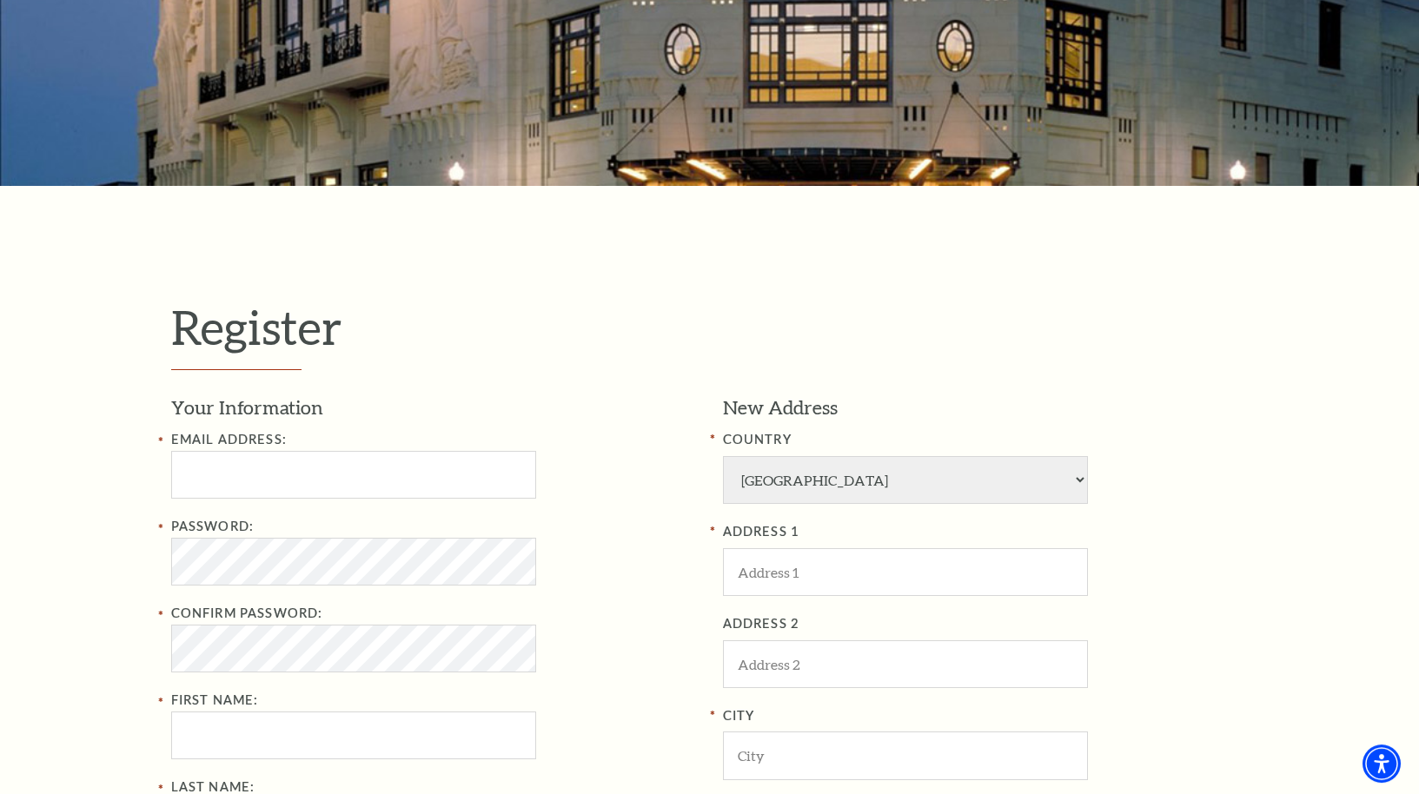
scroll to position [361, 0]
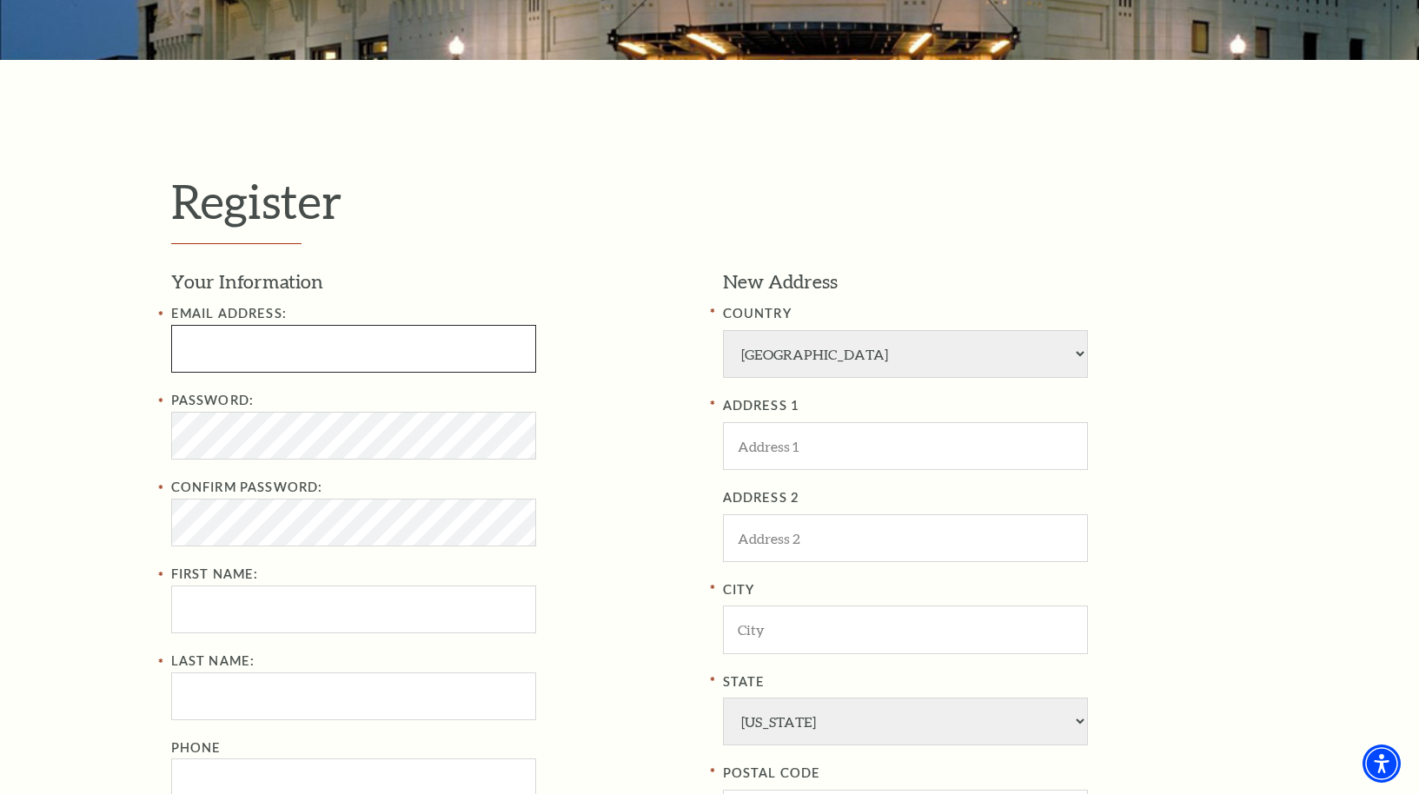
click at [223, 344] on input "Email Address:" at bounding box center [353, 349] width 365 height 48
type input "hollywood.75@hotmail.com"
click at [294, 610] on input "First Name:" at bounding box center [353, 610] width 365 height 48
click at [256, 623] on input "First Name:" at bounding box center [353, 610] width 365 height 48
paste input "ALEXIS"
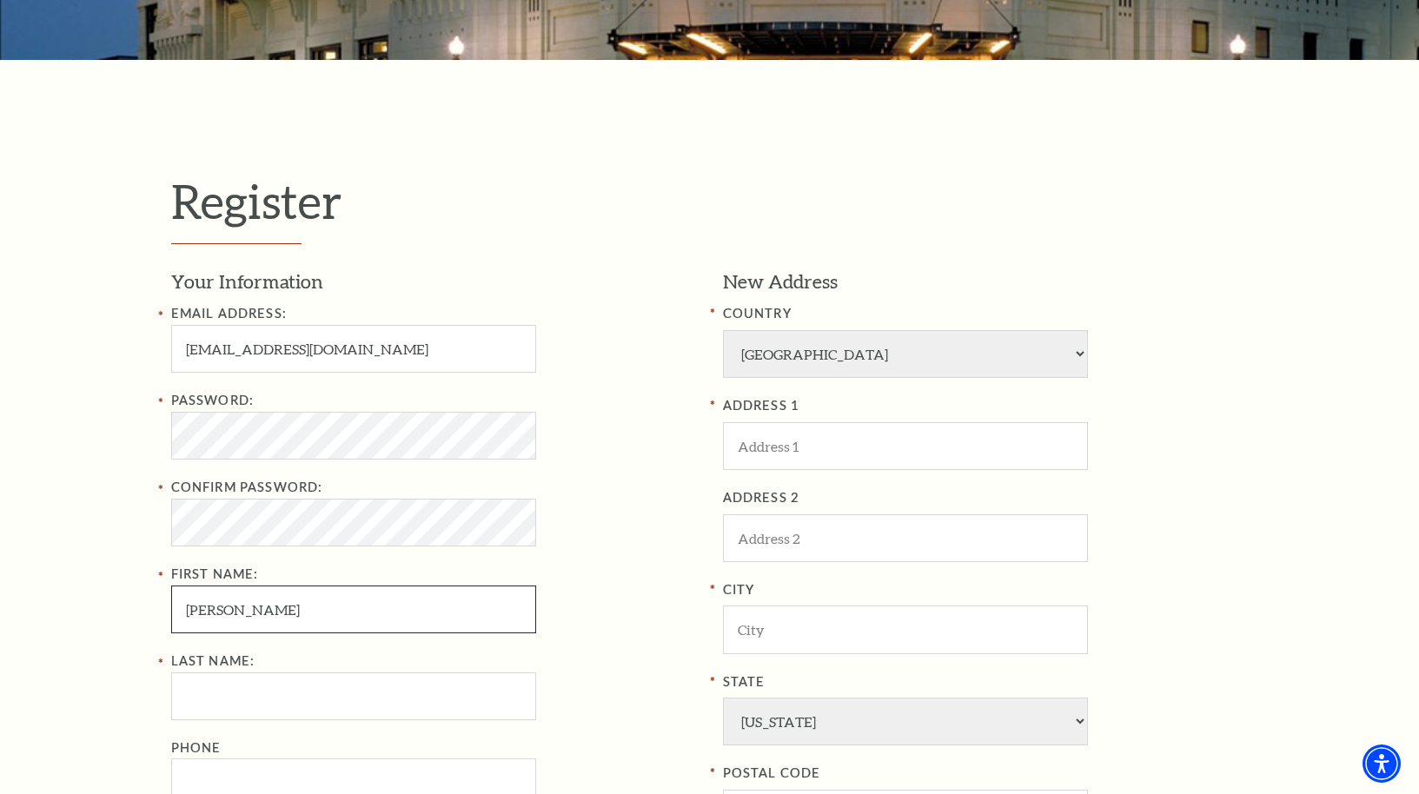
type input "ALEXIS"
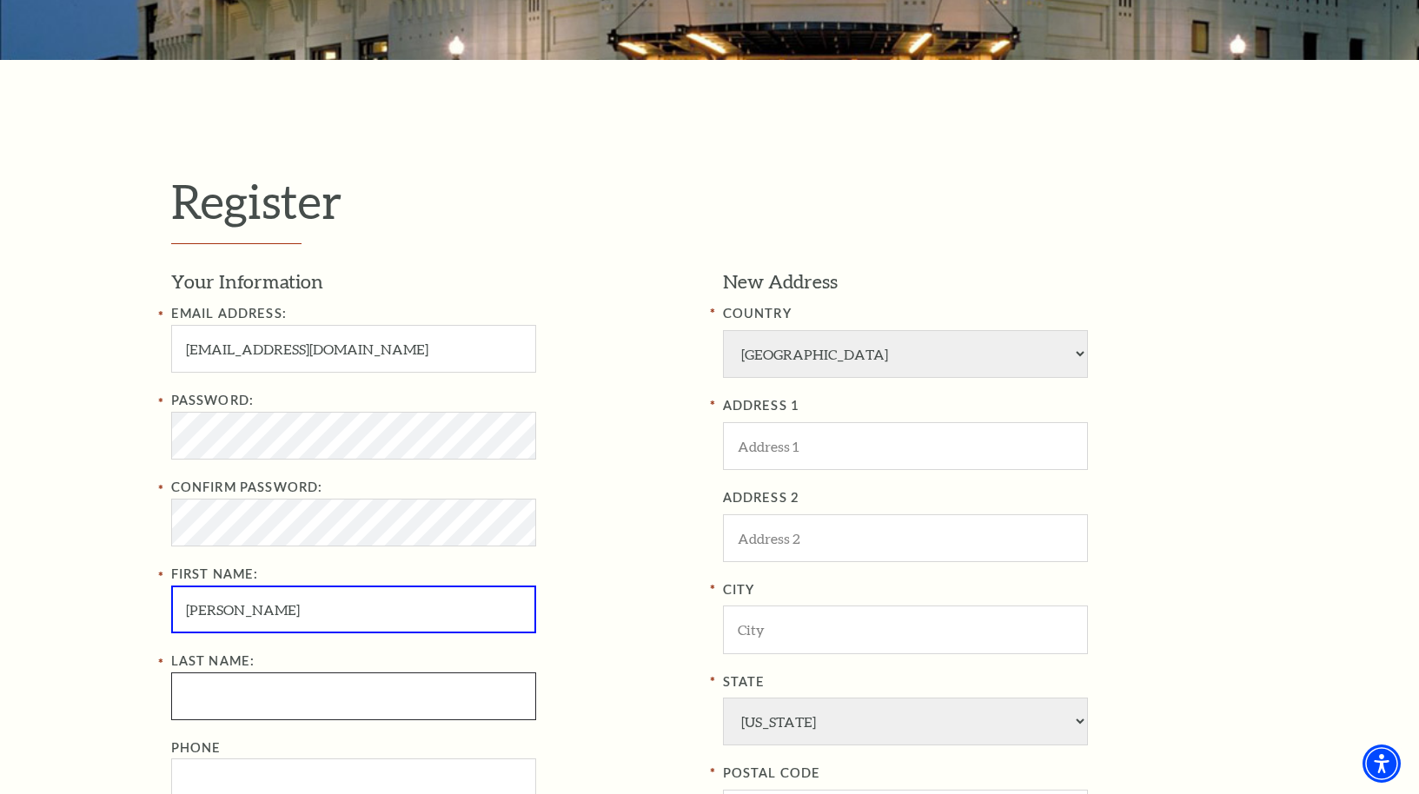
click at [324, 697] on input "Last Name:" at bounding box center [353, 697] width 365 height 48
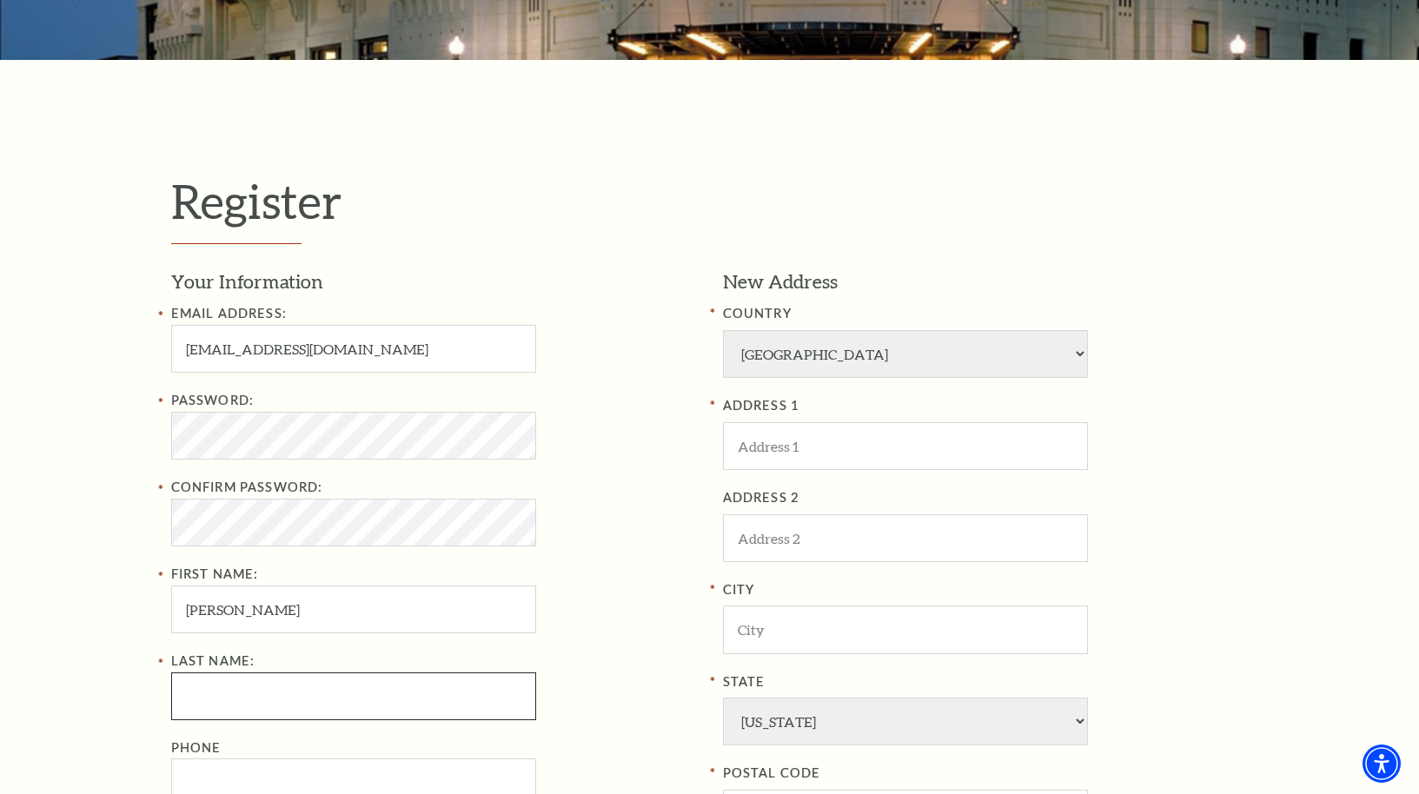
paste input "GALLARDO"
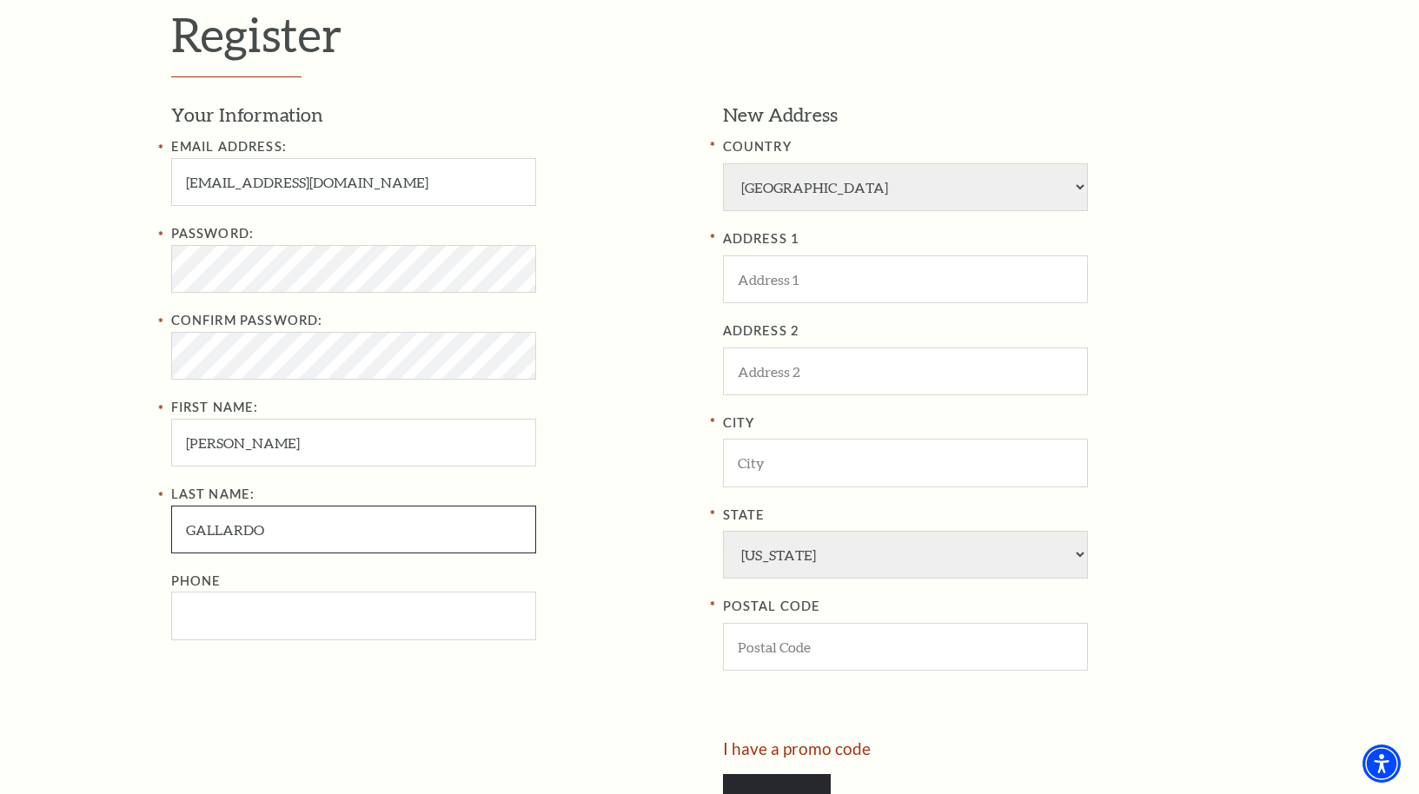
scroll to position [779, 0]
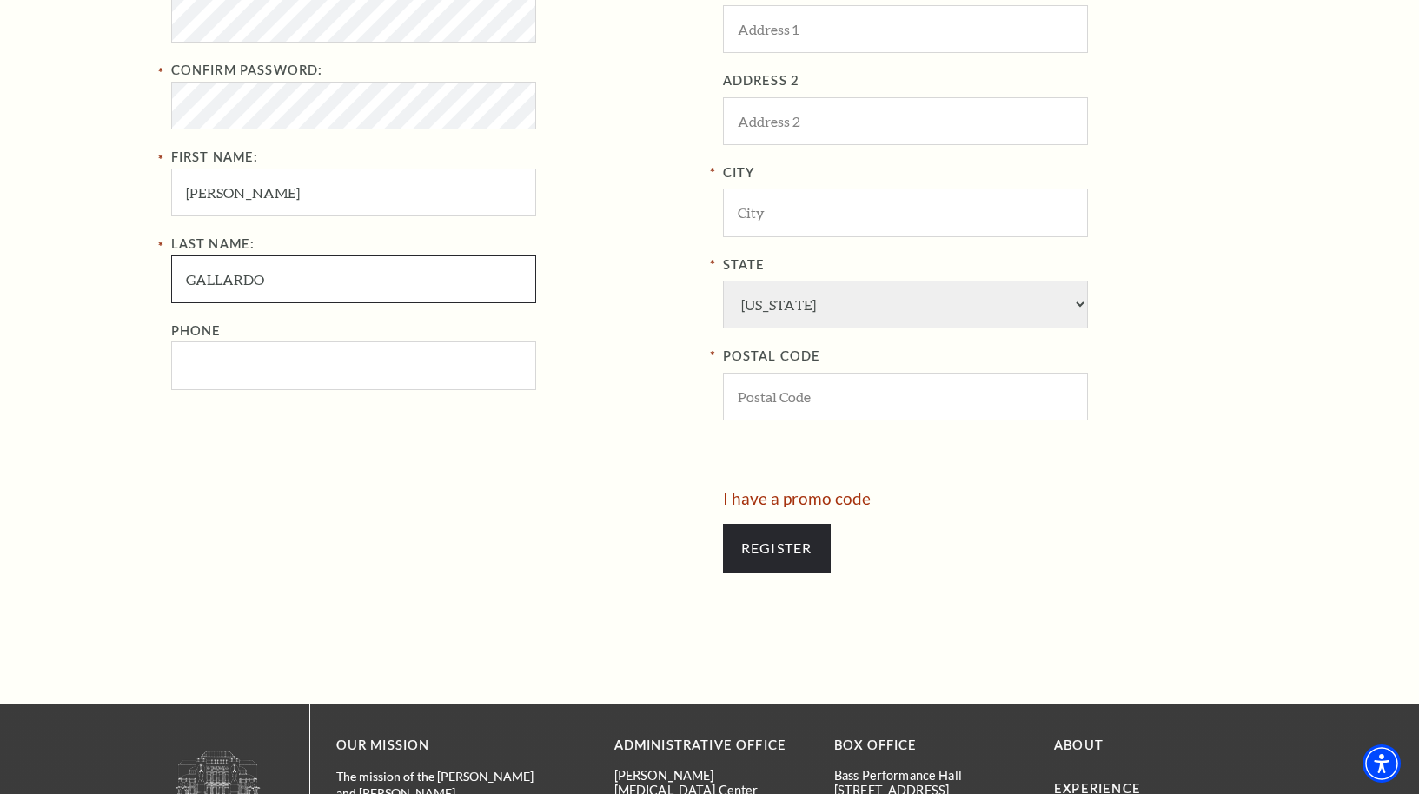
type input "GALLARDO"
click at [231, 365] on input "Phone" at bounding box center [353, 366] width 365 height 48
paste input "9157014122"
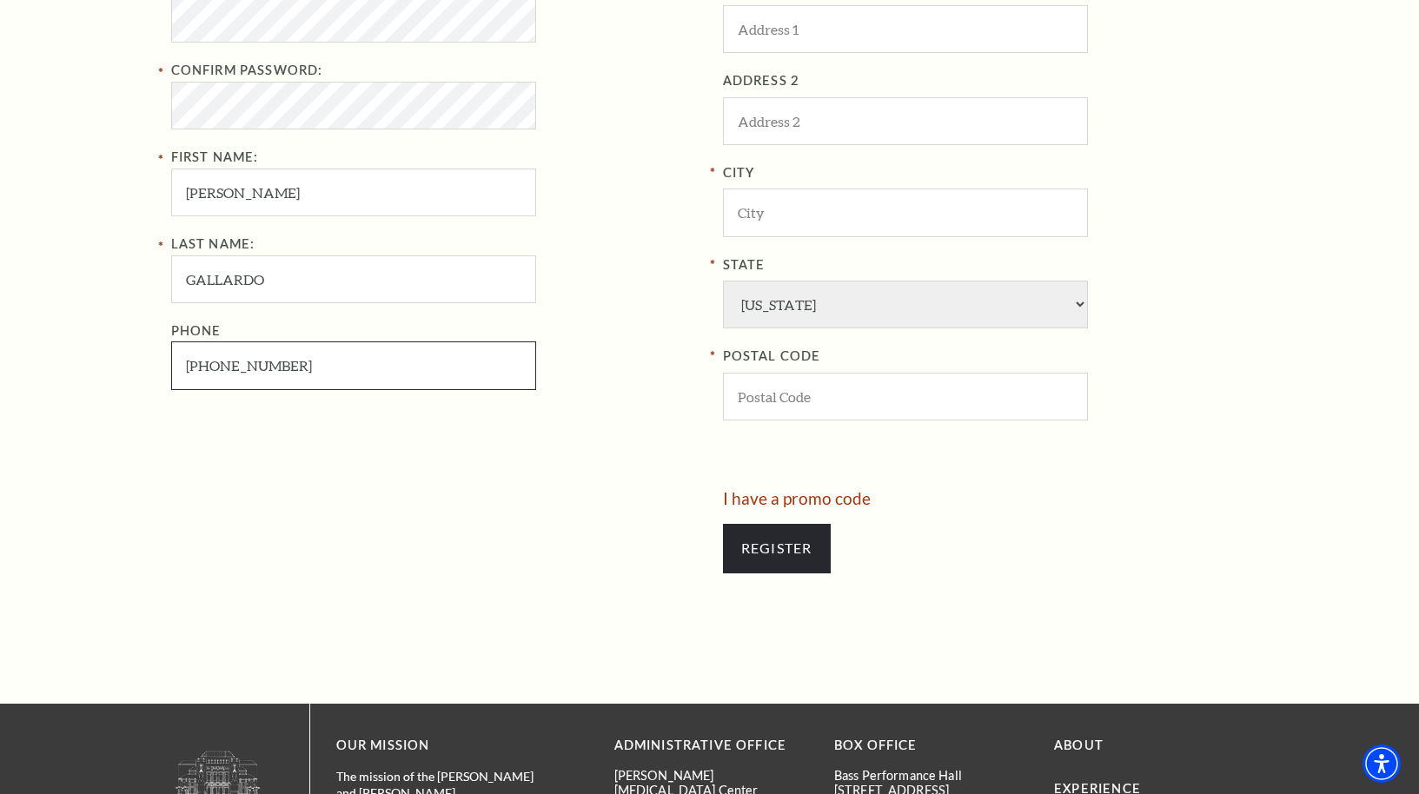
drag, startPoint x: 275, startPoint y: 369, endPoint x: 254, endPoint y: 367, distance: 21.0
click at [254, 367] on input "915-701-4122" at bounding box center [353, 366] width 365 height 48
type input "915-701-4198"
click at [1244, 225] on div "City" at bounding box center [986, 200] width 526 height 75
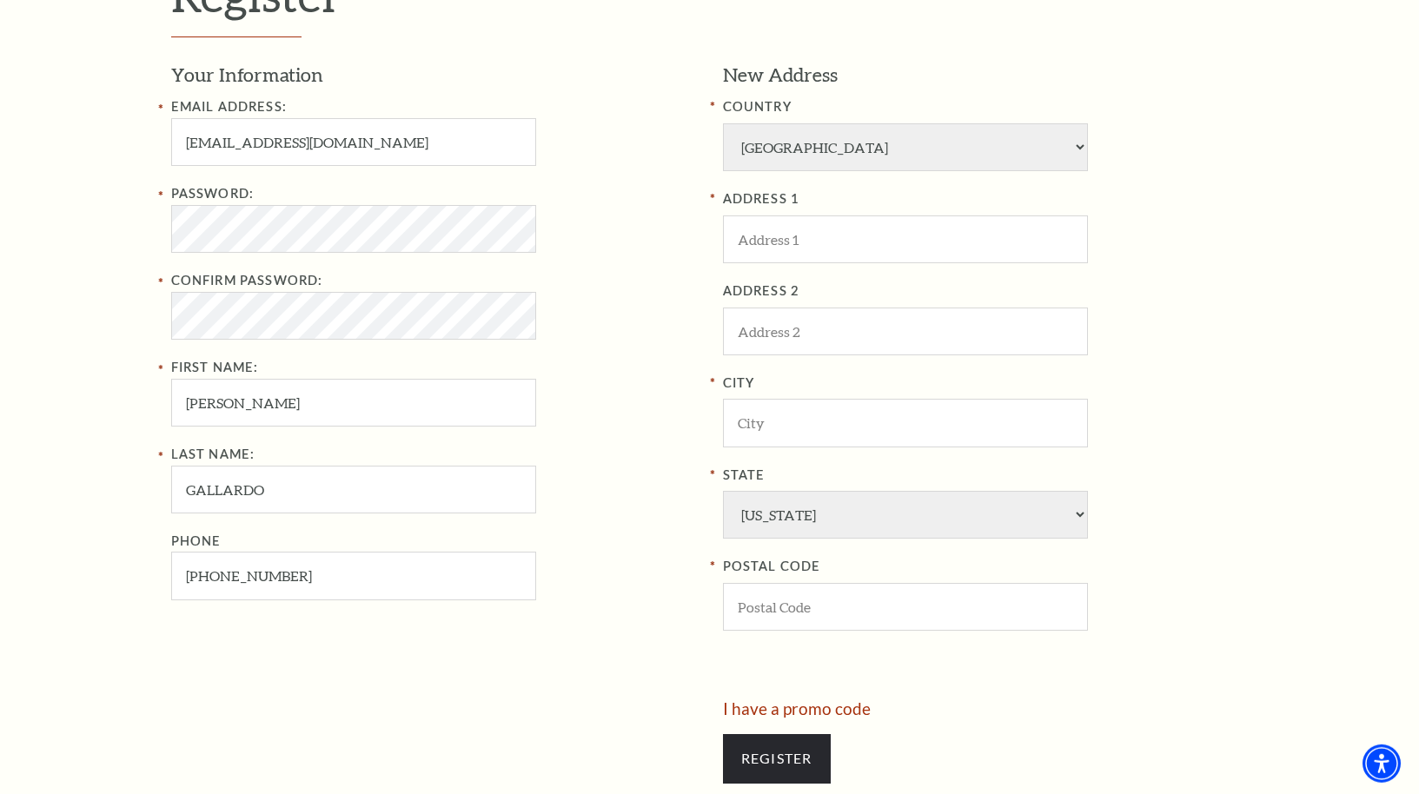
scroll to position [431, 0]
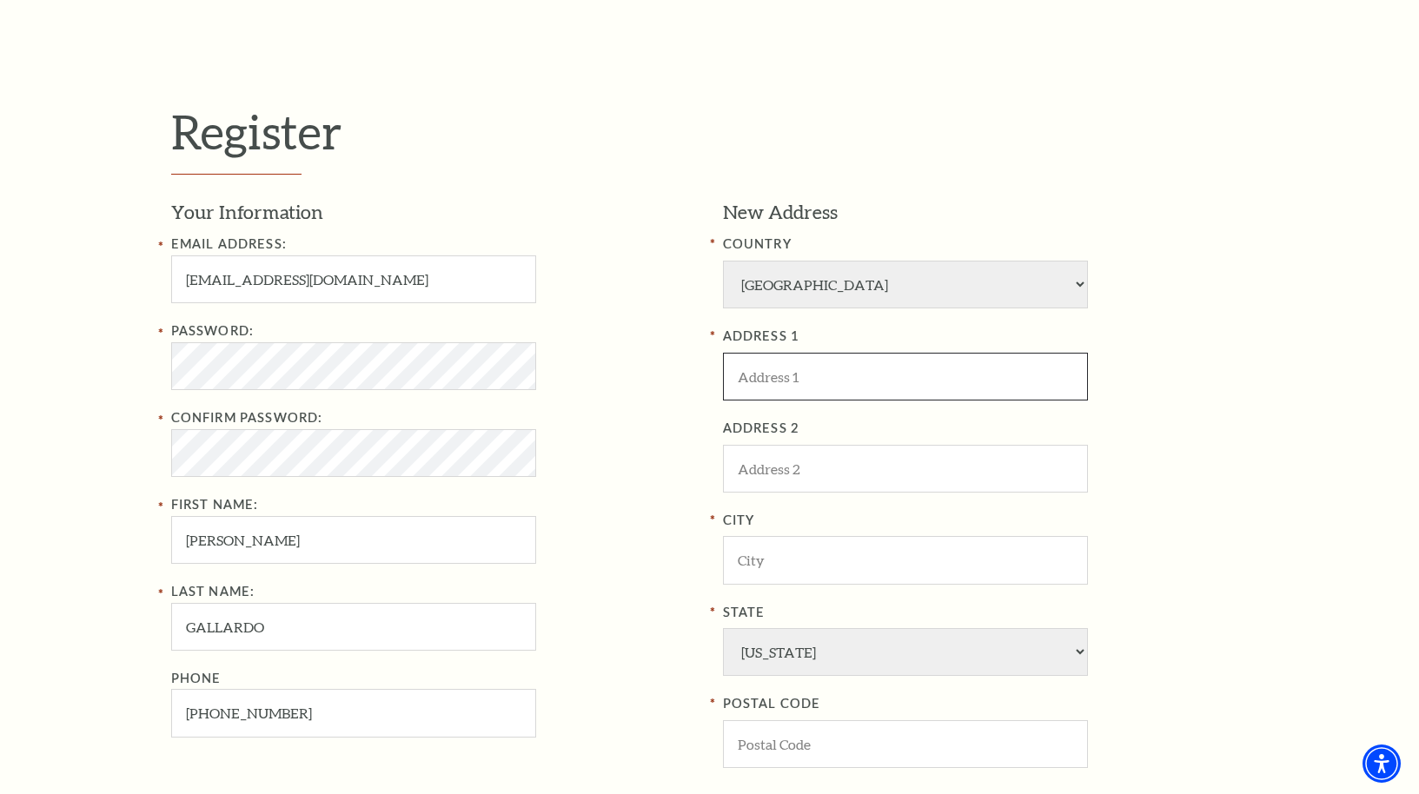
click at [945, 370] on input "ADDRESS 1" at bounding box center [905, 377] width 365 height 48
paste input "1805 Chelsea Street"
type input "1805 Chelsea Street"
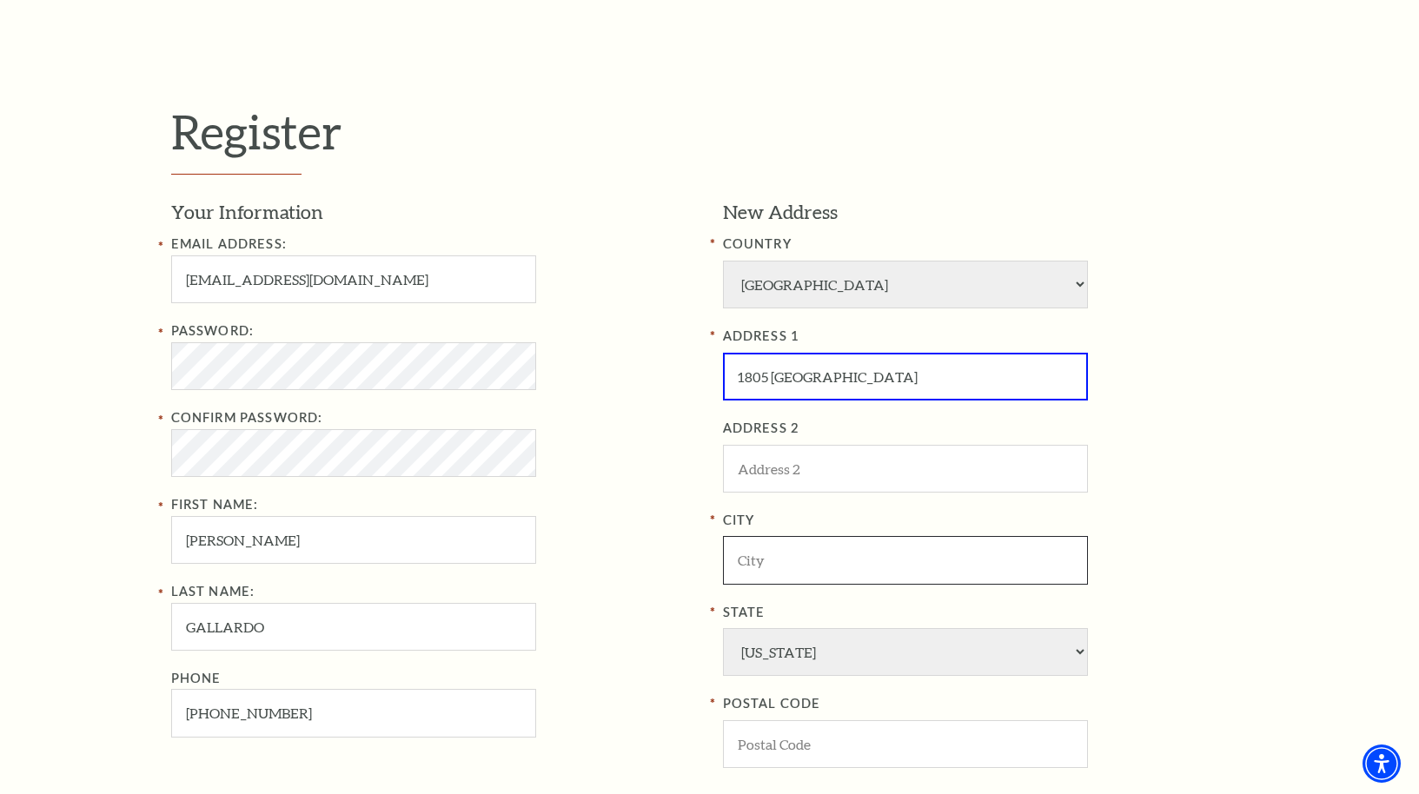
click at [785, 563] on input "City" at bounding box center [905, 560] width 365 height 48
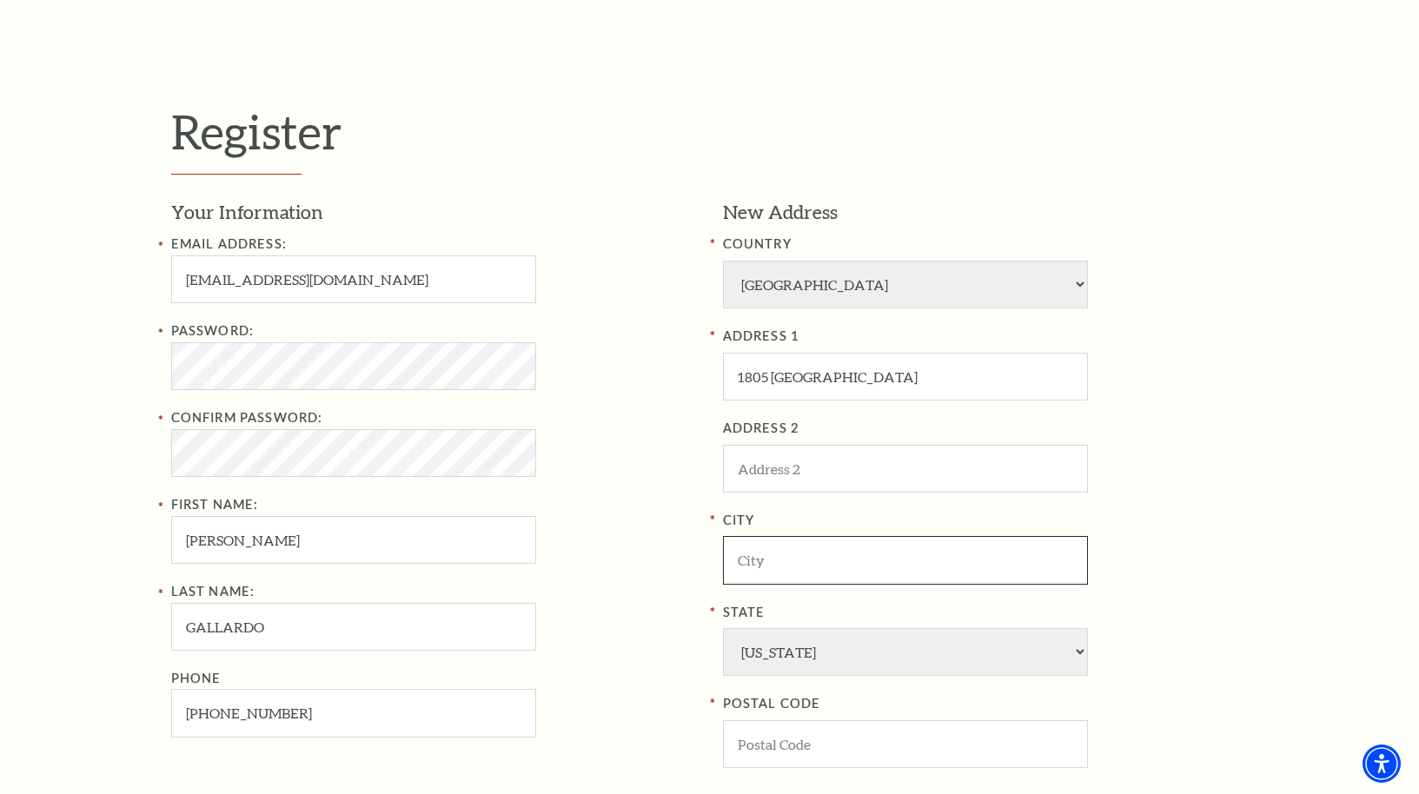
paste input "El Paso"
type input "El Paso"
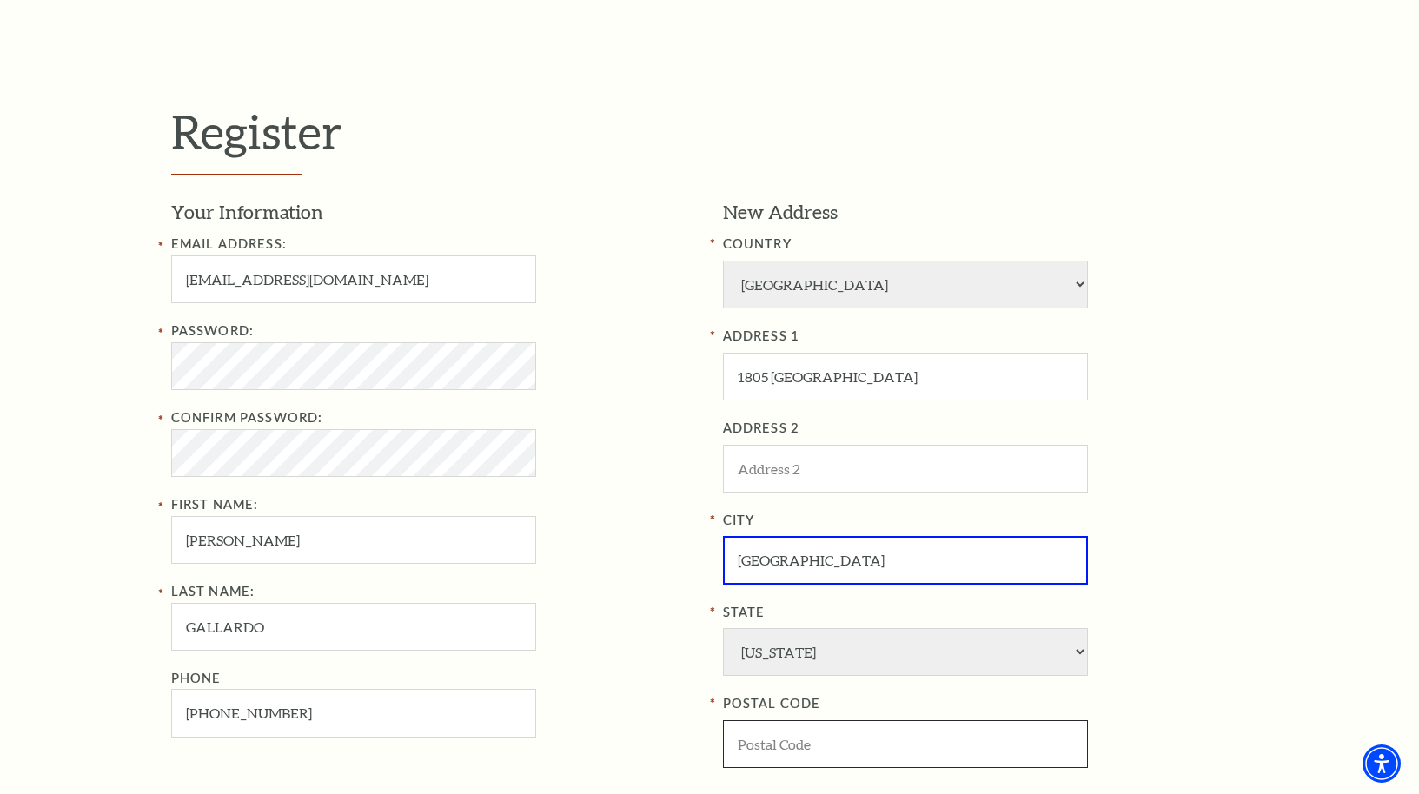
click at [845, 754] on input "POSTAL CODE" at bounding box center [905, 744] width 365 height 48
paste input "79903"
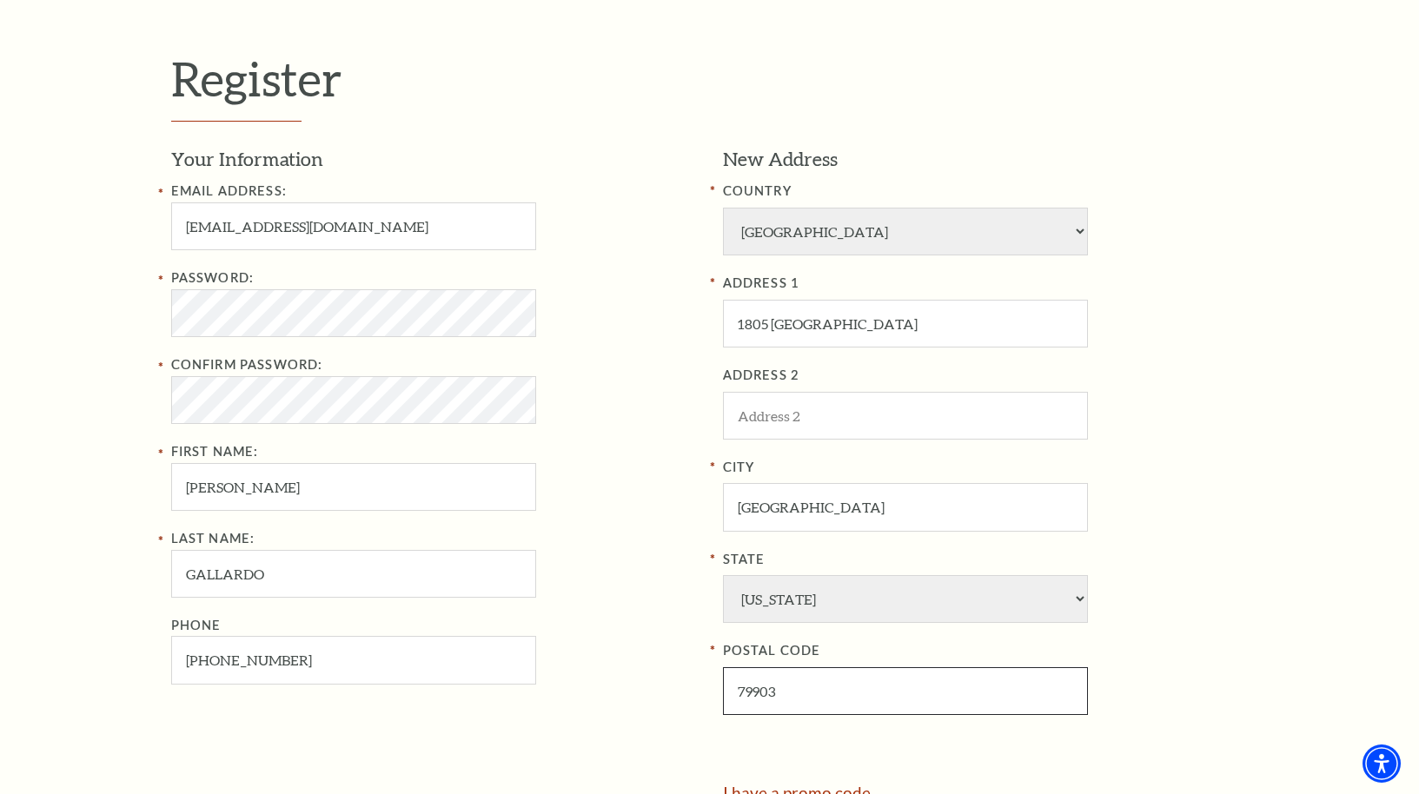
scroll to position [584, 0]
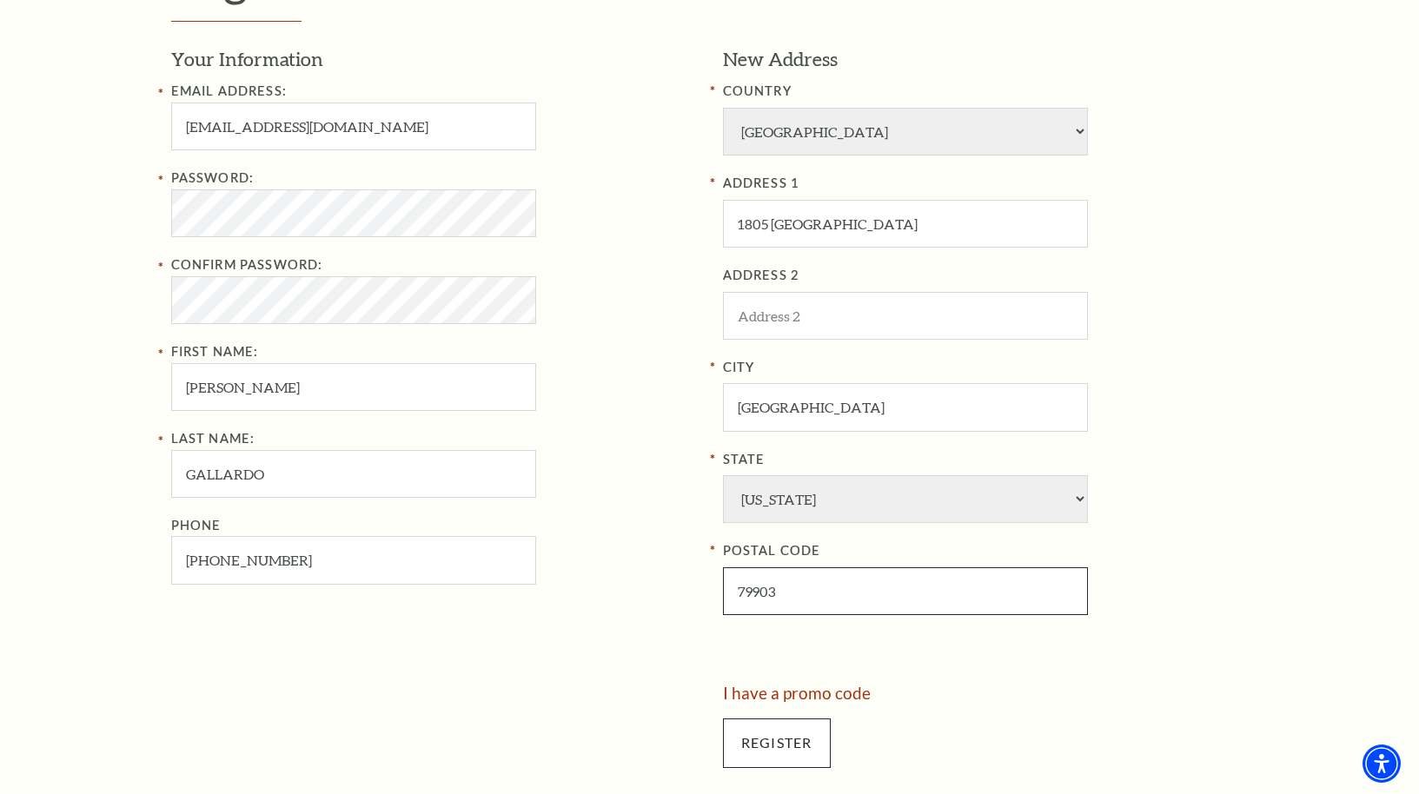
type input "79903"
click at [762, 736] on input "Register" at bounding box center [777, 743] width 108 height 49
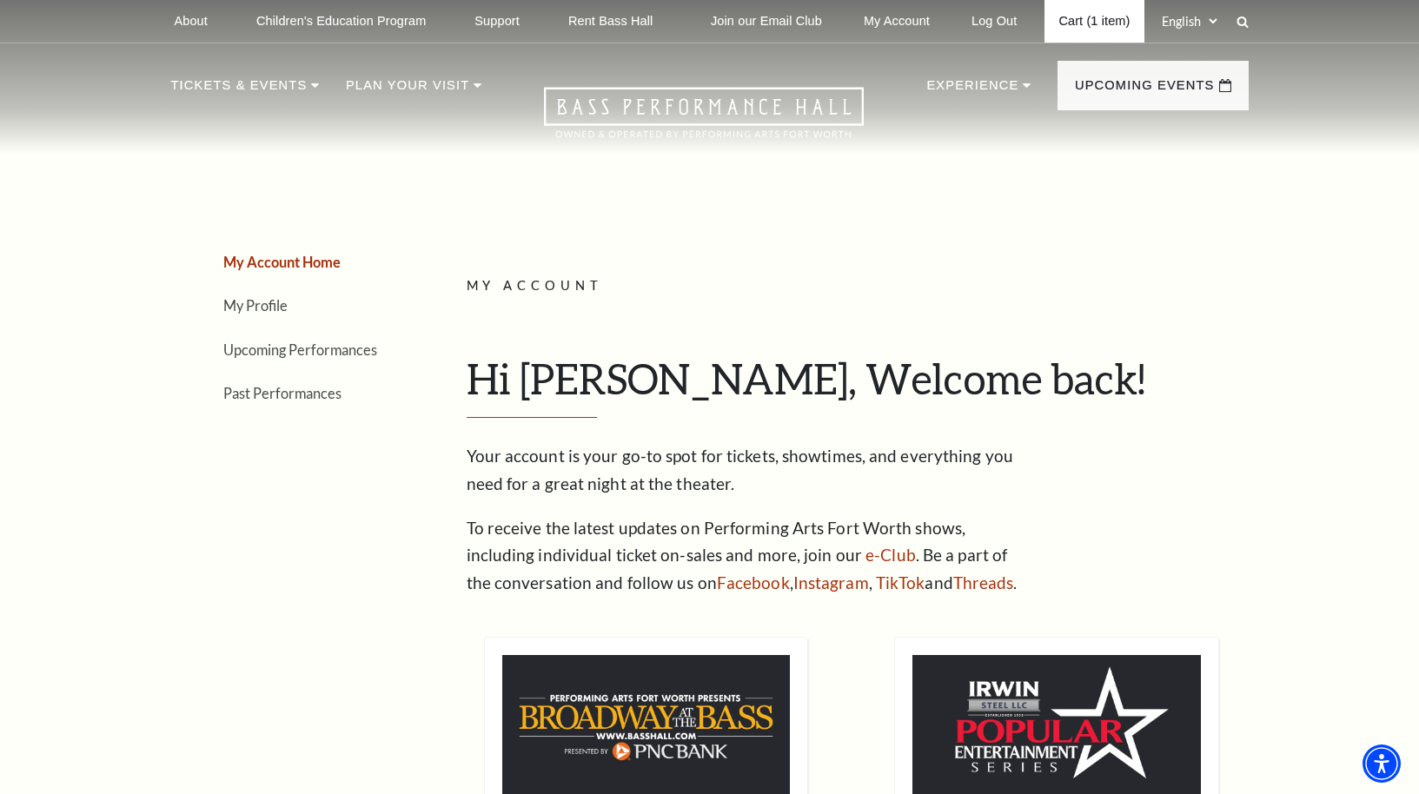
click at [1110, 23] on link "Cart (1 item)" at bounding box center [1094, 21] width 99 height 43
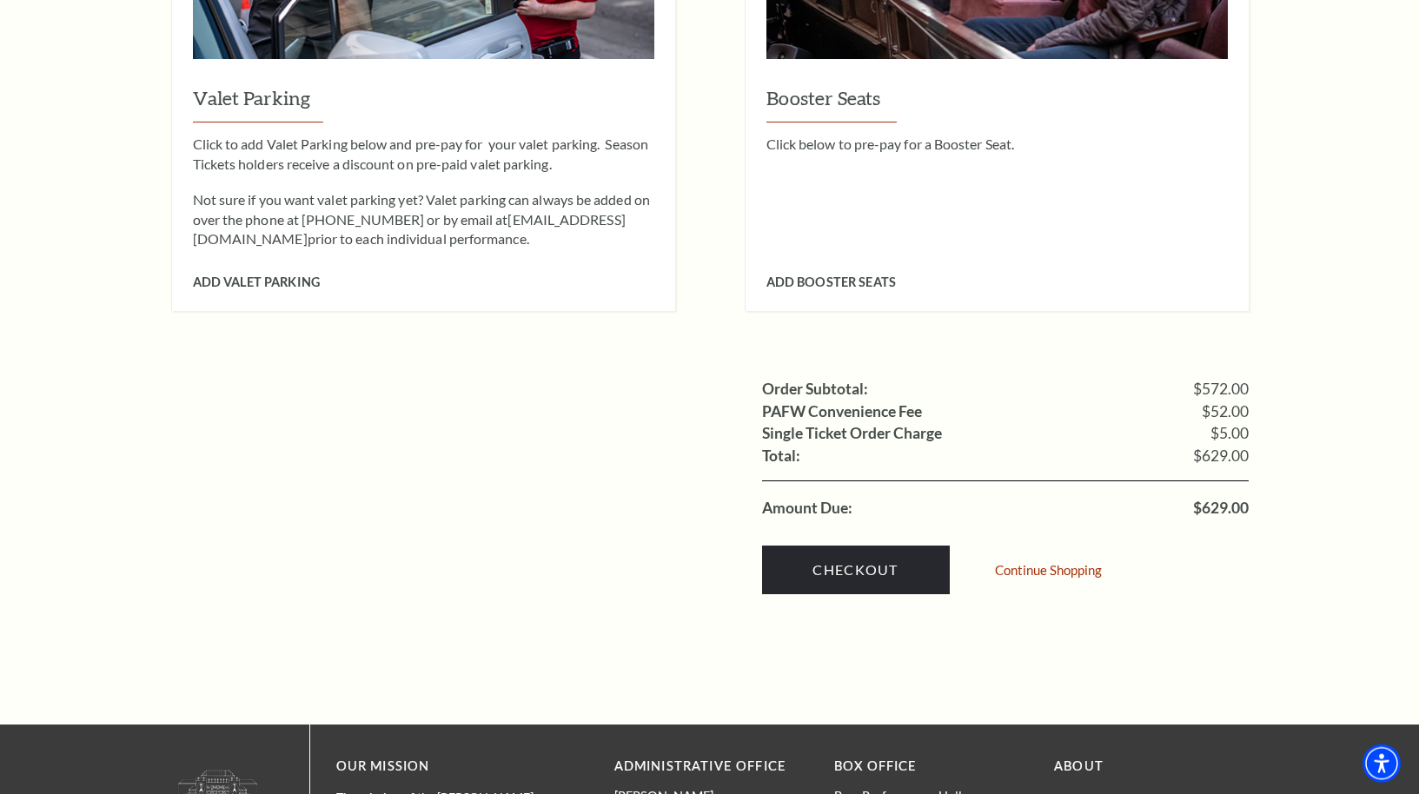
scroll to position [1752, 0]
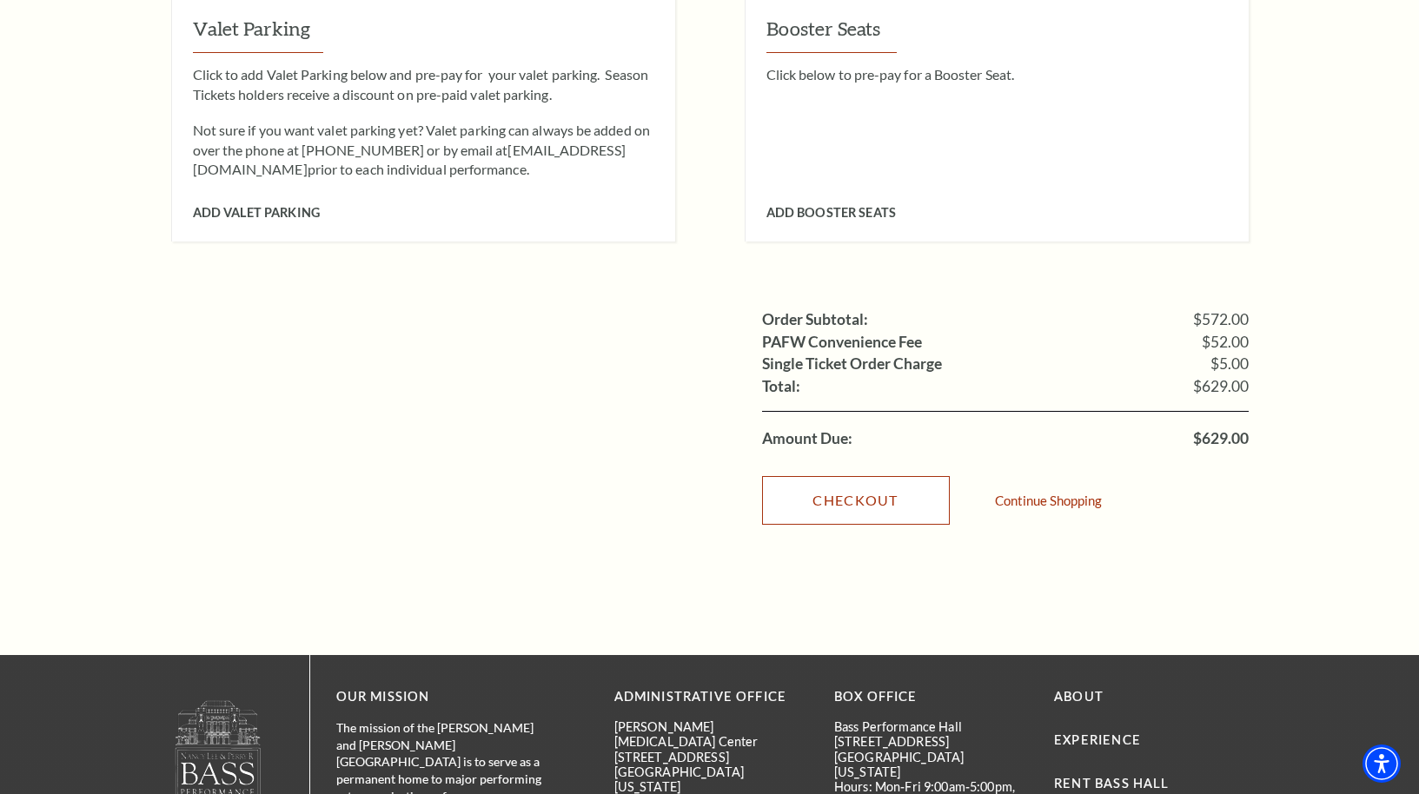
click at [864, 476] on link "Checkout" at bounding box center [856, 500] width 188 height 49
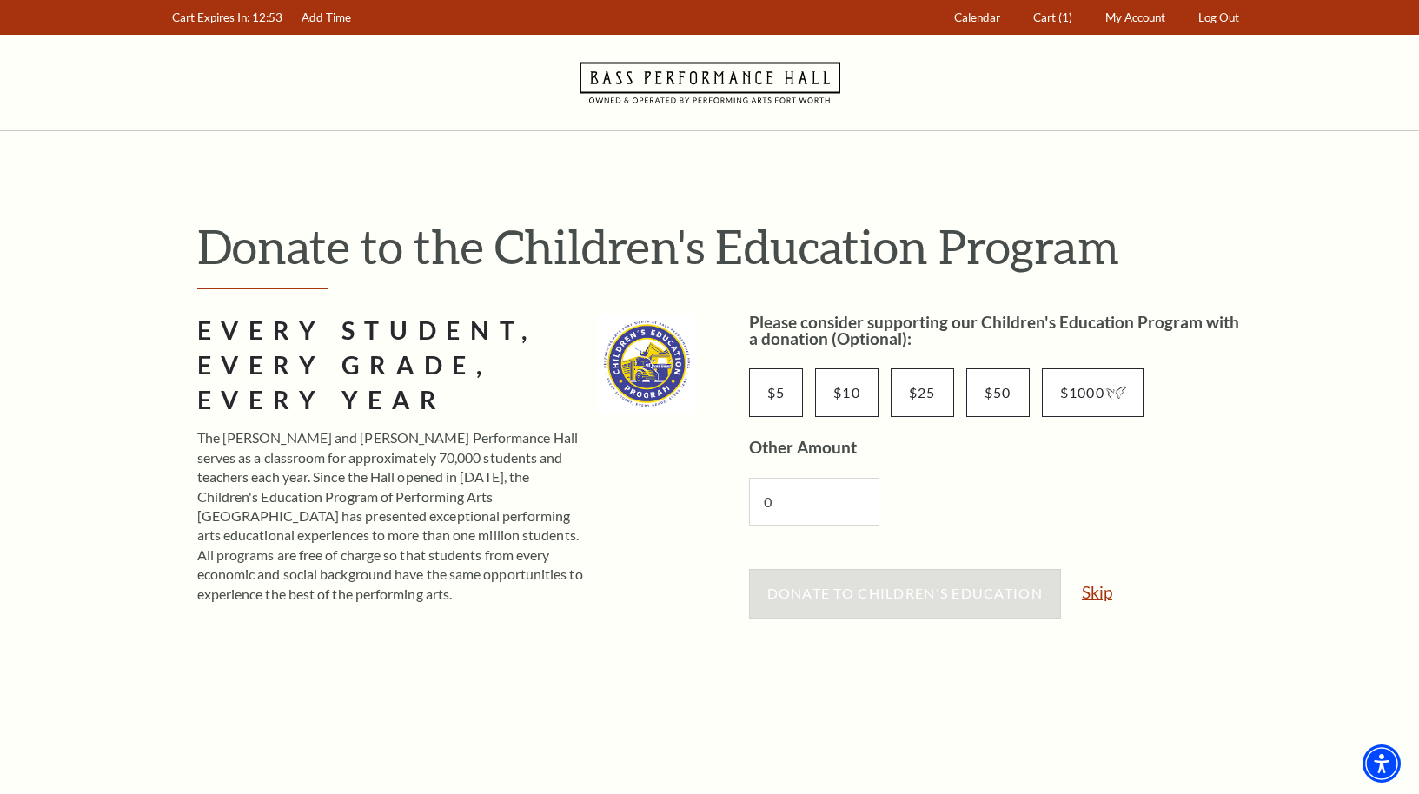
click at [1099, 591] on link "Skip" at bounding box center [1097, 592] width 30 height 17
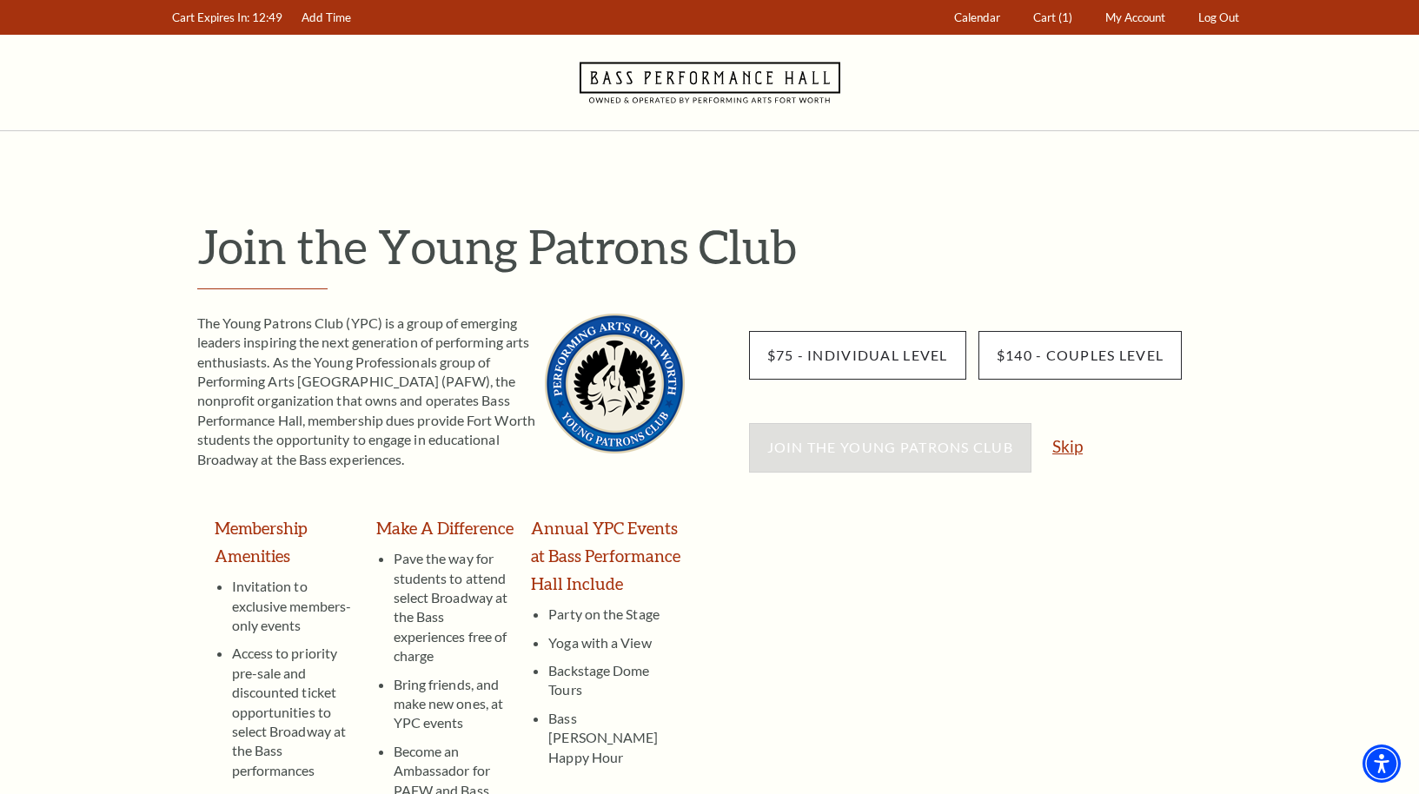
click at [1078, 446] on link "Skip" at bounding box center [1067, 446] width 30 height 17
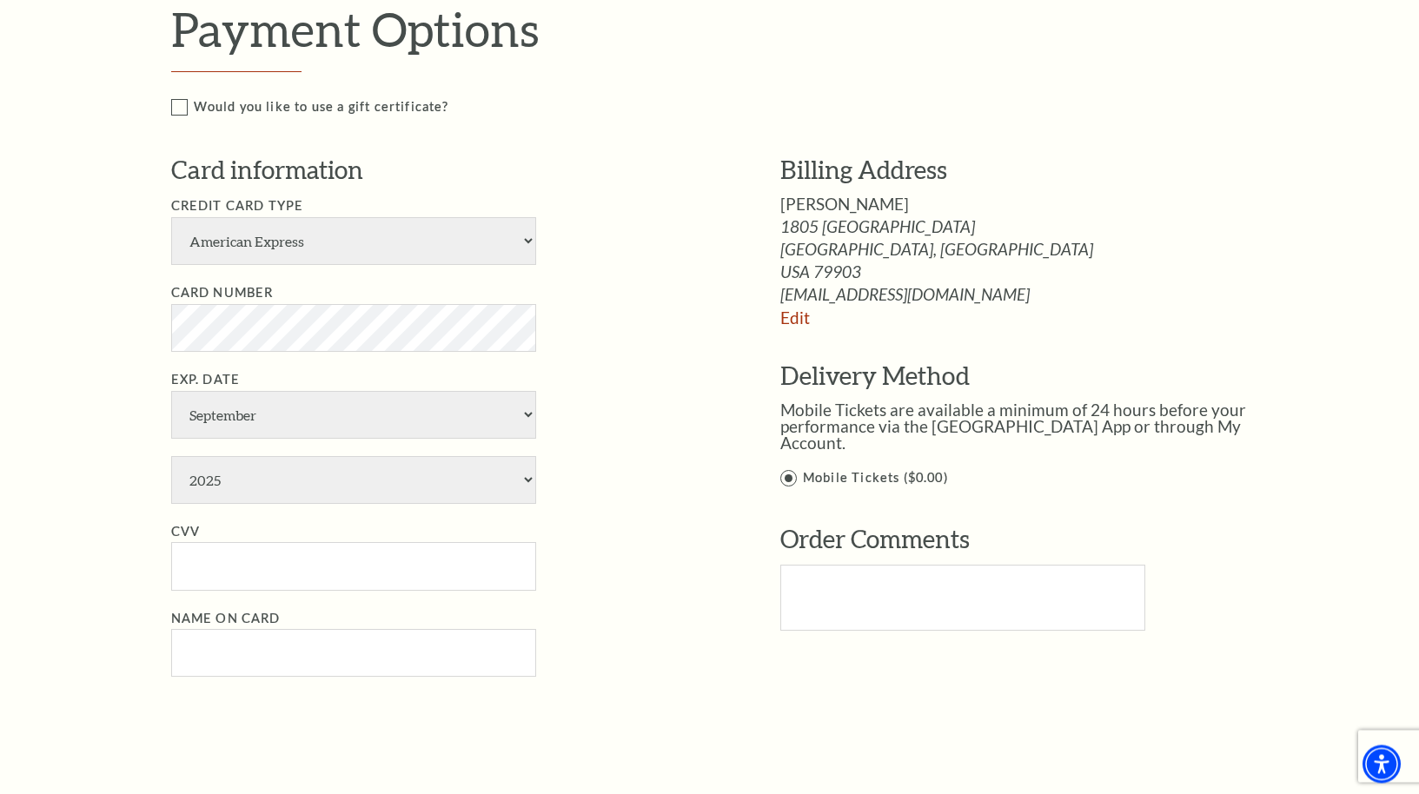
scroll to position [1084, 0]
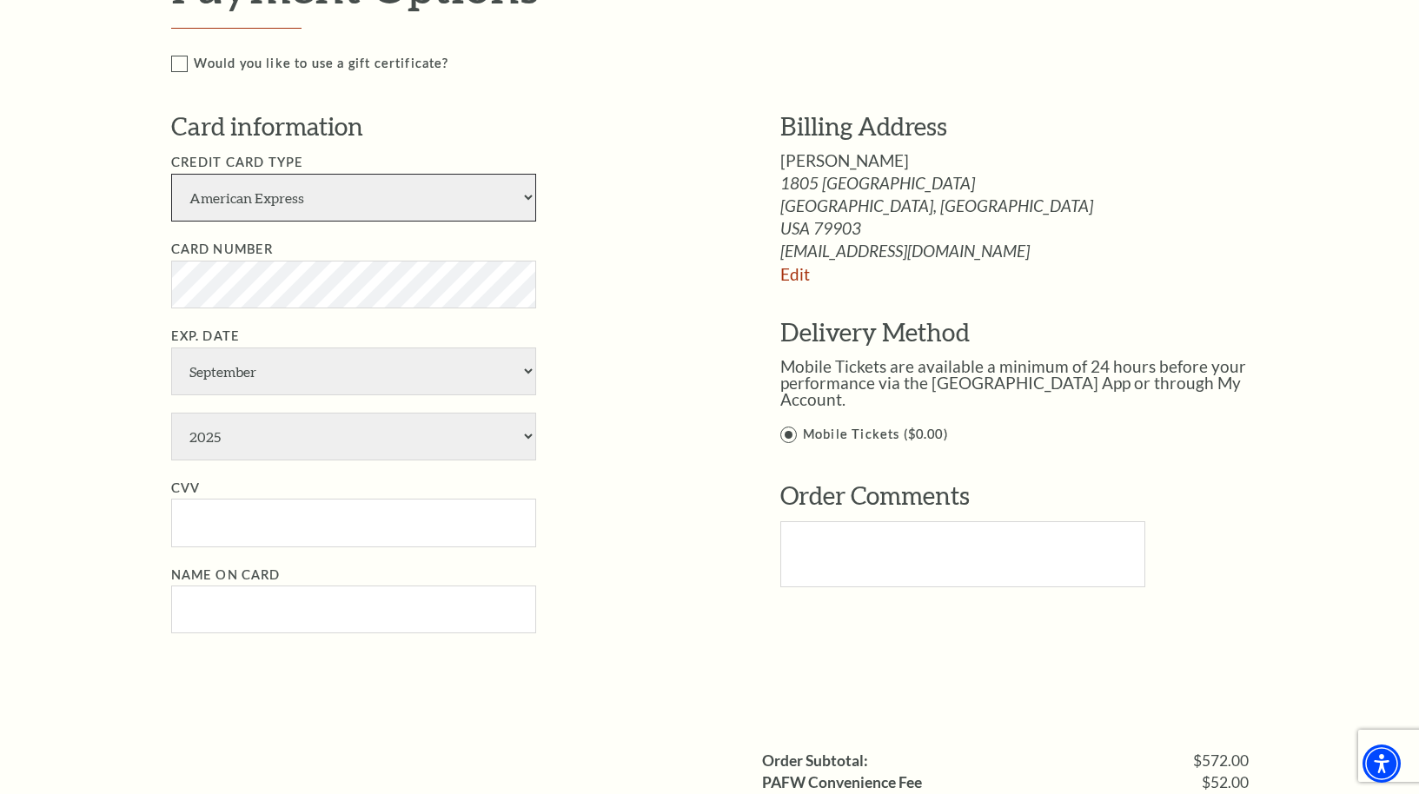
select select "24"
click option "Visa" at bounding box center [0, 0] width 0 height 0
click option "April" at bounding box center [0, 0] width 0 height 0
select select "5"
click option "May" at bounding box center [0, 0] width 0 height 0
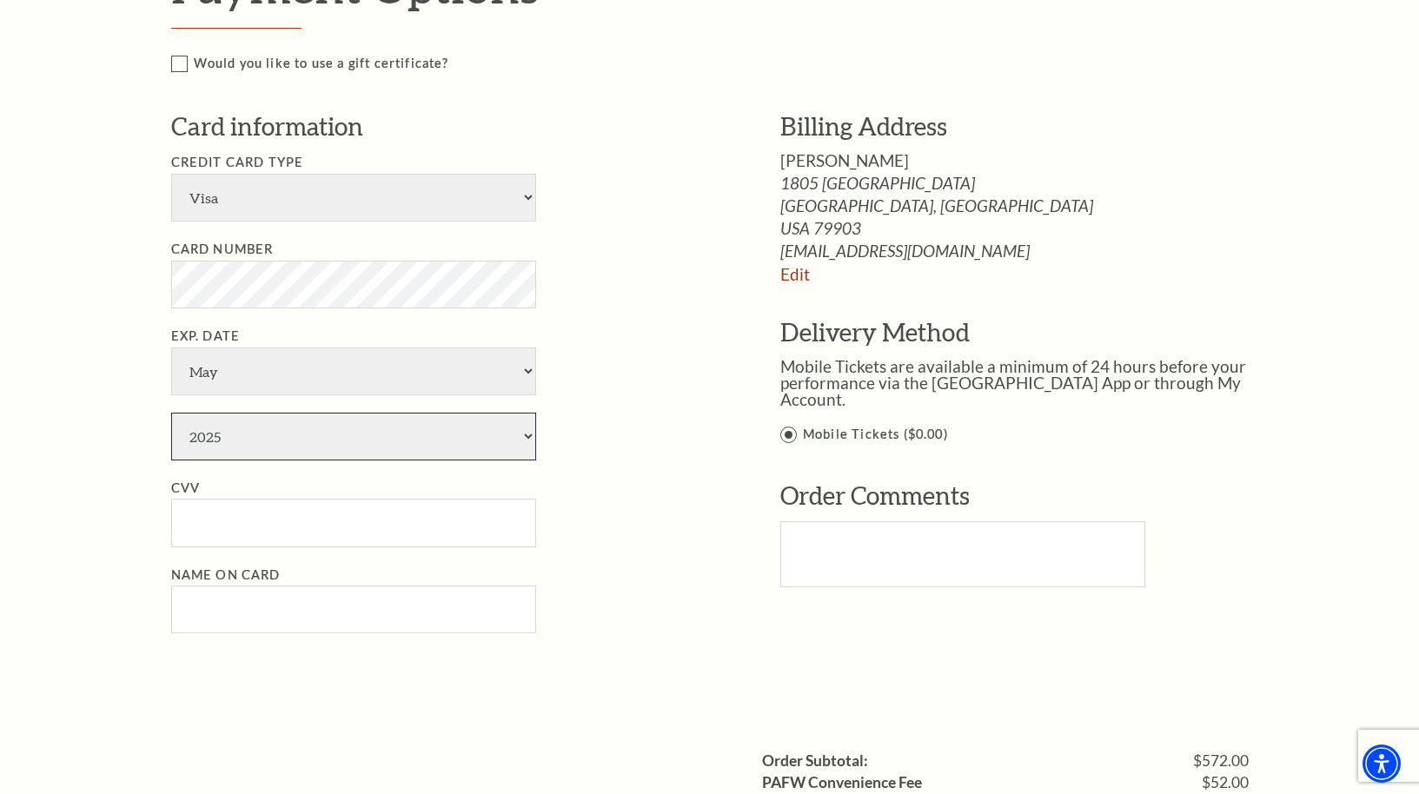
select select "2028"
click option "2028" at bounding box center [0, 0] width 0 height 0
click at [237, 514] on input "CVV" at bounding box center [353, 523] width 365 height 48
type input "497"
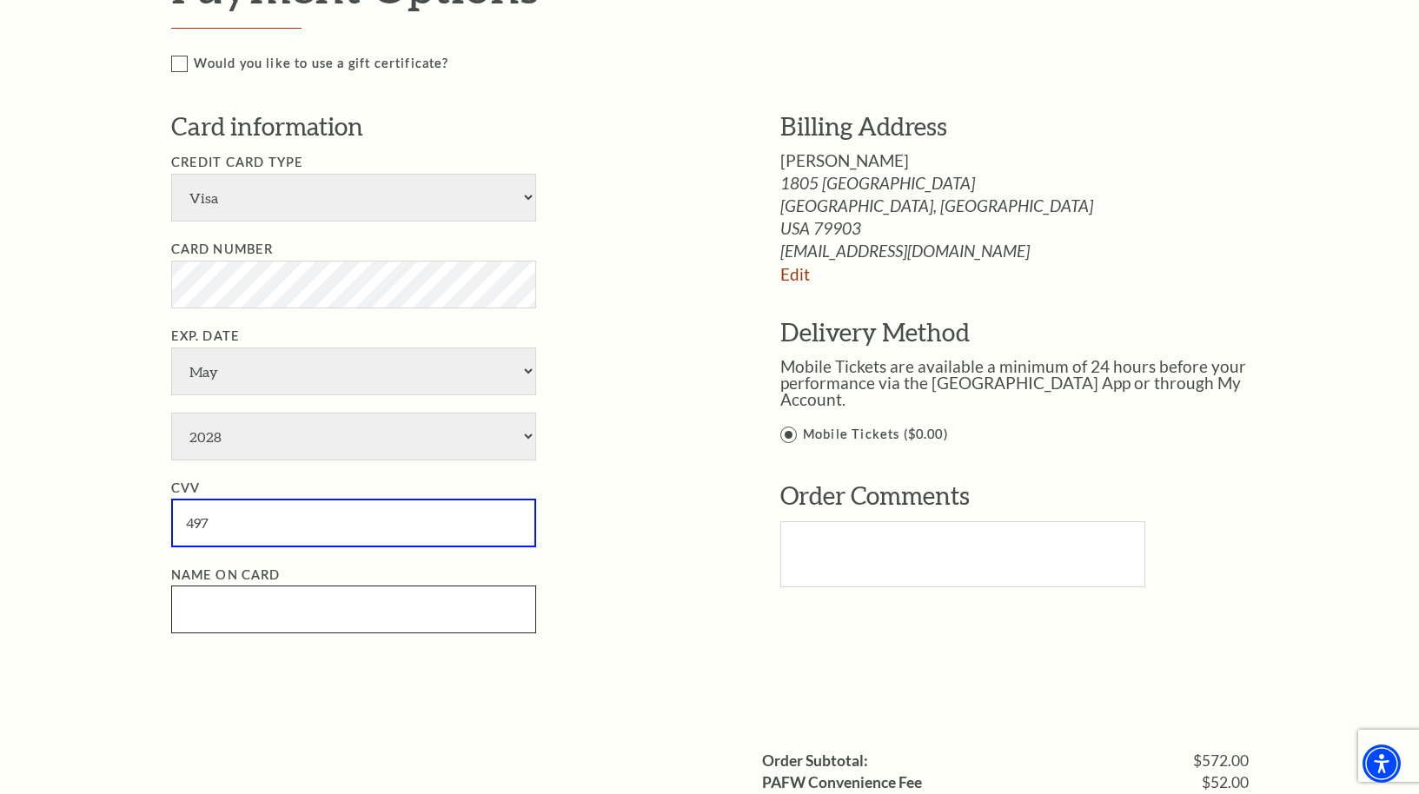
click at [392, 626] on input "Name on Card" at bounding box center [353, 610] width 365 height 48
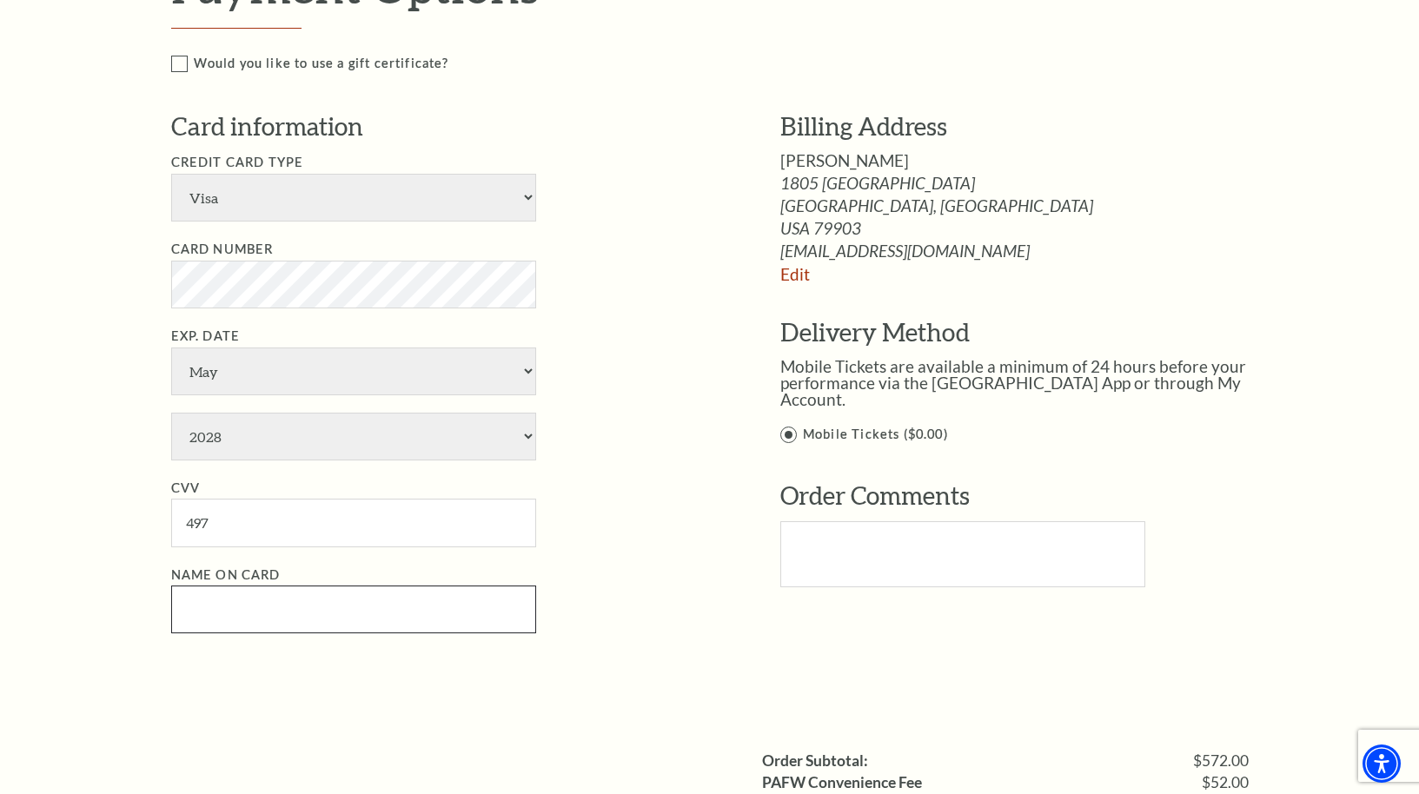
paste input "[PERSON_NAME]"
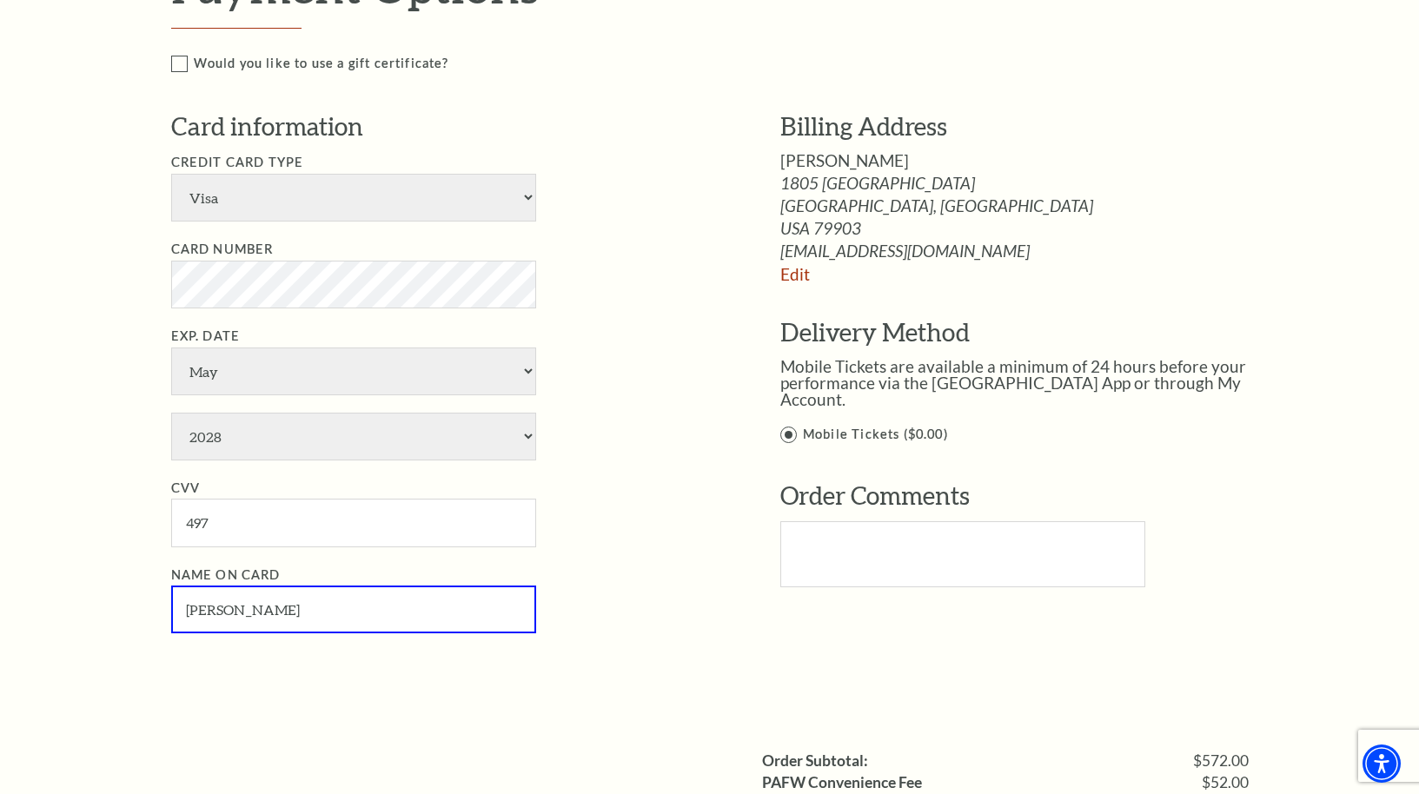
paste input "GALLARDO"
type input "[PERSON_NAME]"
click at [660, 441] on li "Exp. Date January February March April May June July August September October N…" at bounding box center [449, 393] width 557 height 135
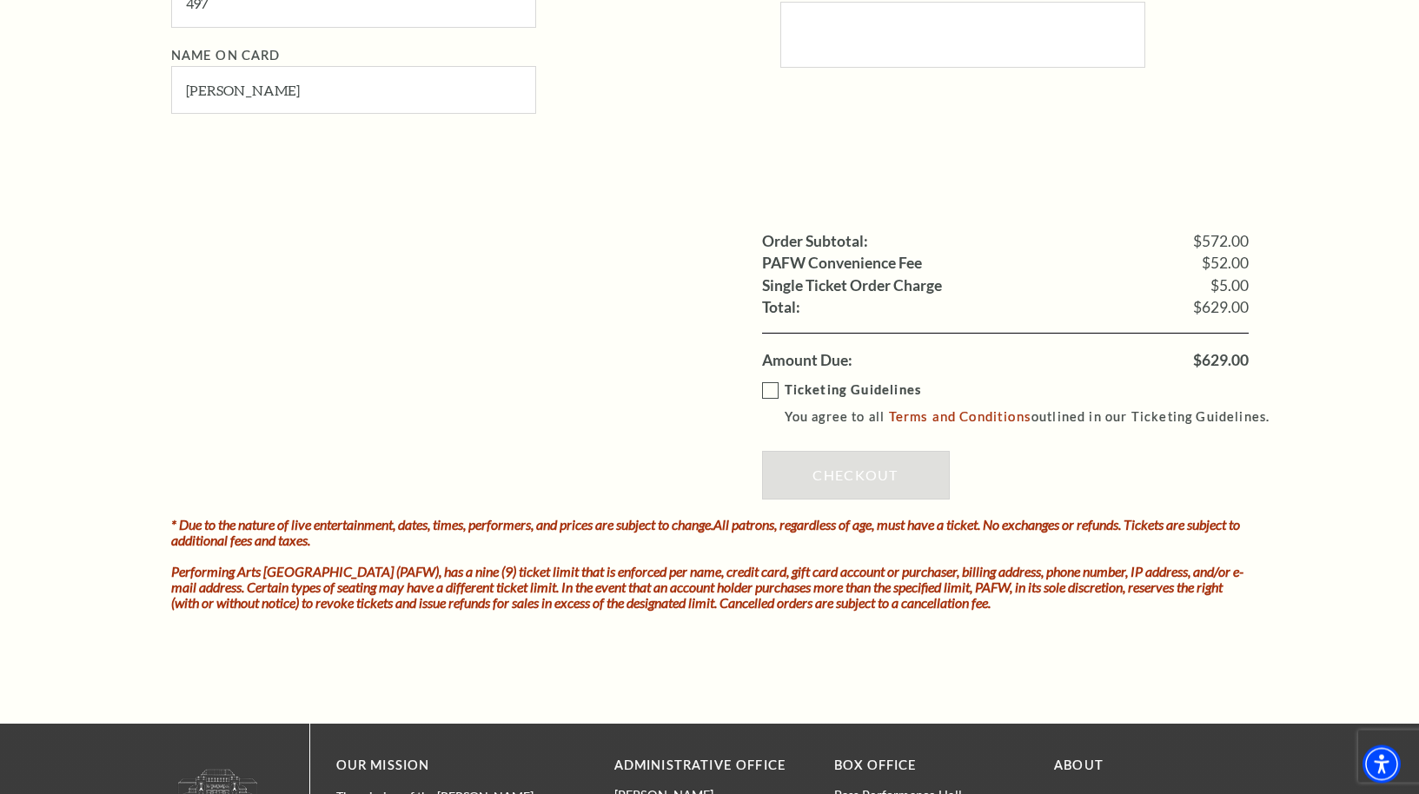
scroll to position [1613, 0]
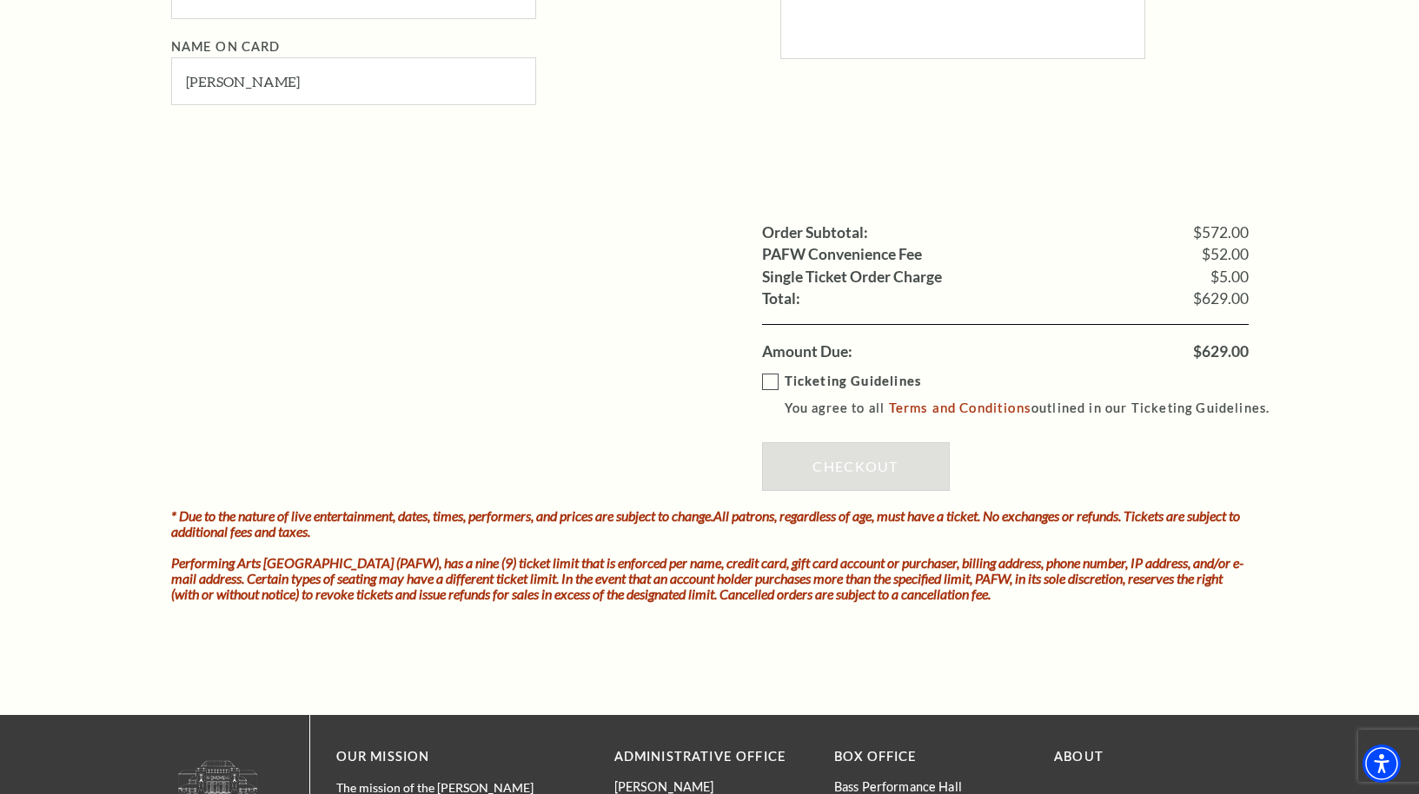
click at [765, 383] on label "Ticketing Guidelines You agree to all Terms and Conditions outlined in our Tick…" at bounding box center [1024, 395] width 524 height 48
click at [0, 0] on input "Ticketing Guidelines You agree to all Terms and Conditions outlined in our Tick…" at bounding box center [0, 0] width 0 height 0
click at [838, 478] on link "Checkout" at bounding box center [856, 466] width 188 height 49
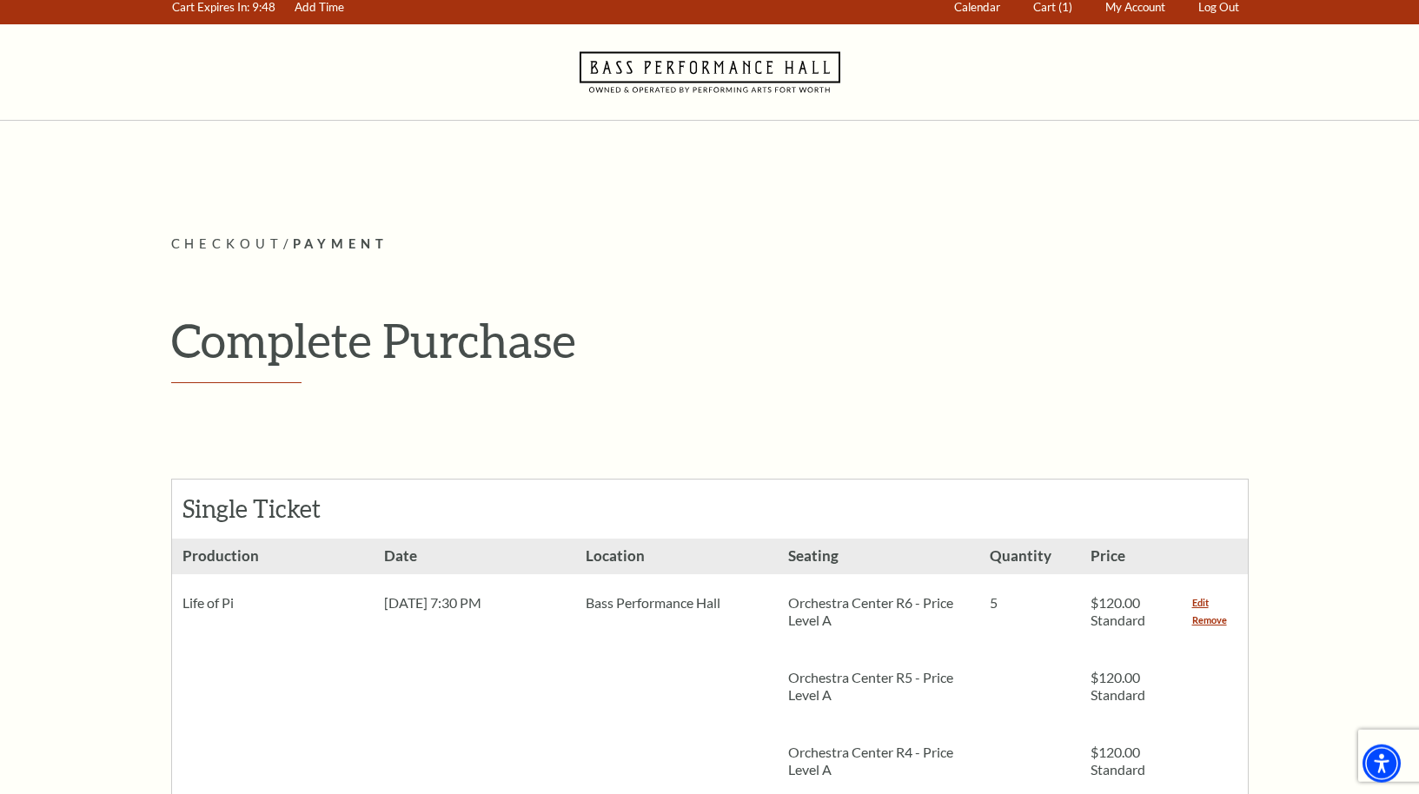
scroll to position [0, 0]
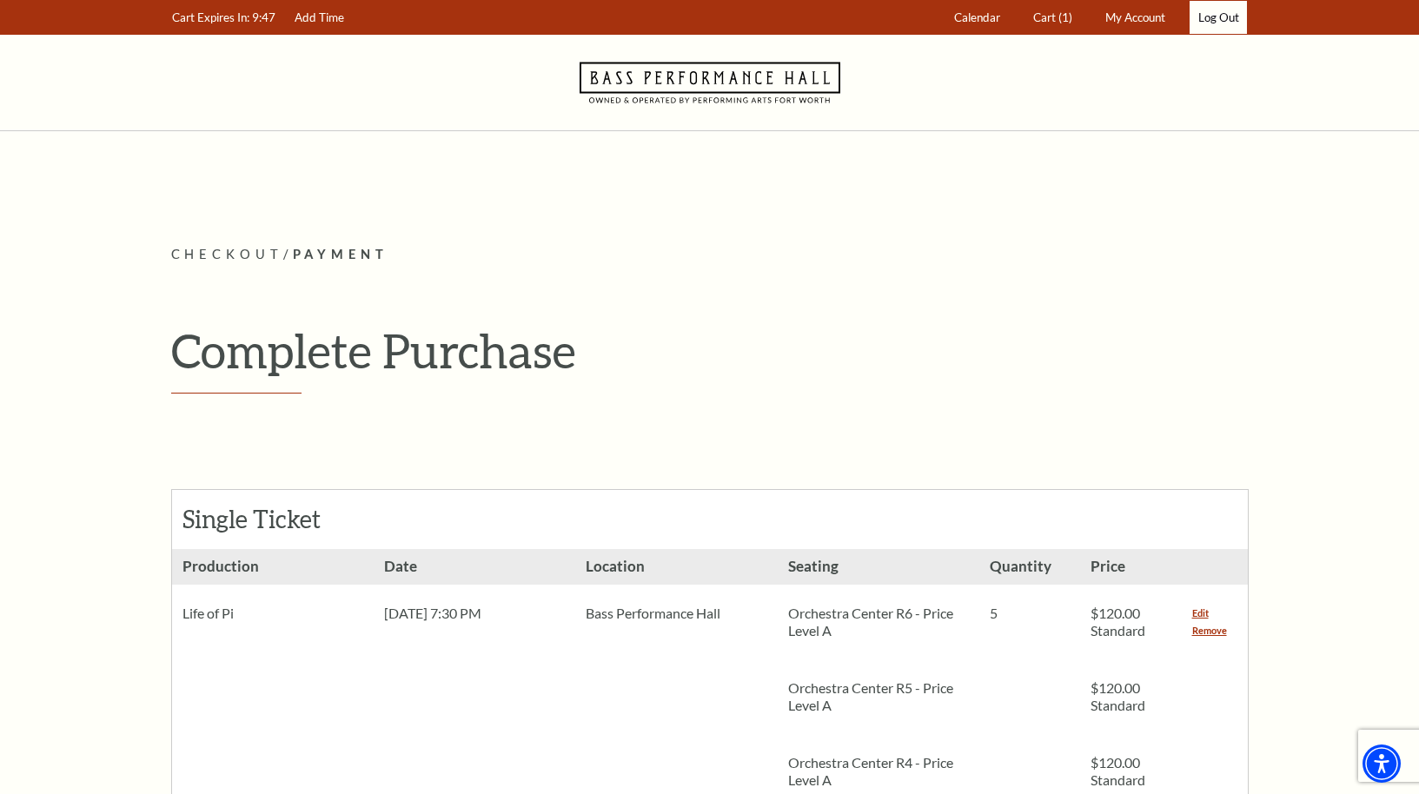
click at [1224, 20] on link "Log Out" at bounding box center [1218, 18] width 57 height 34
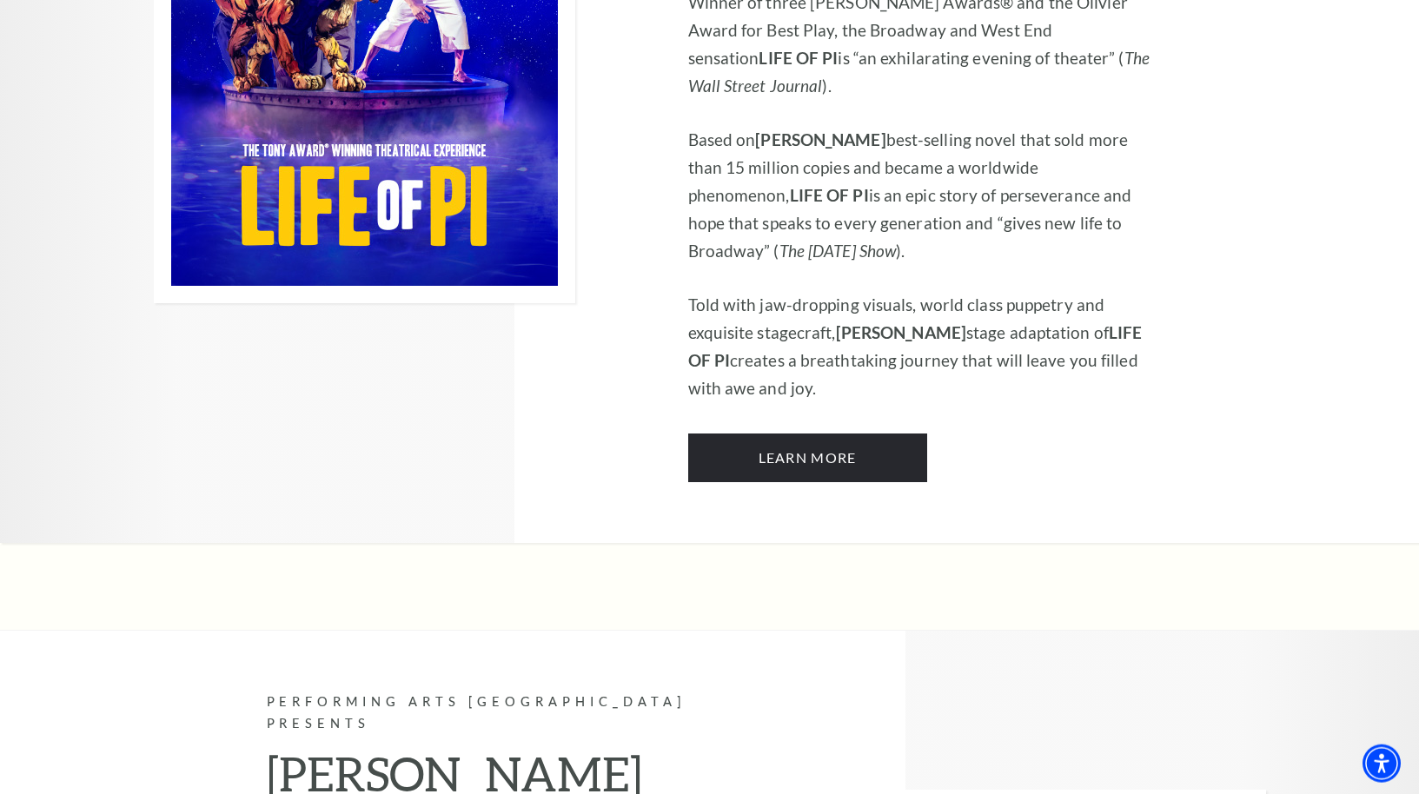
scroll to position [1335, 0]
